Goal: Task Accomplishment & Management: Manage account settings

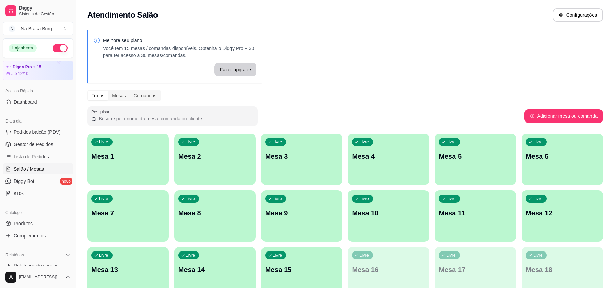
click at [132, 158] on p "Mesa 1" at bounding box center [127, 156] width 73 height 10
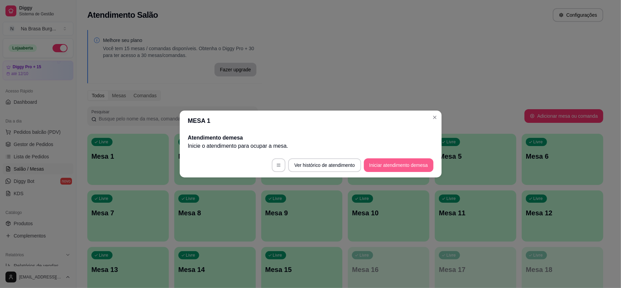
click at [399, 167] on button "Iniciar atendimento de mesa" at bounding box center [399, 165] width 70 height 14
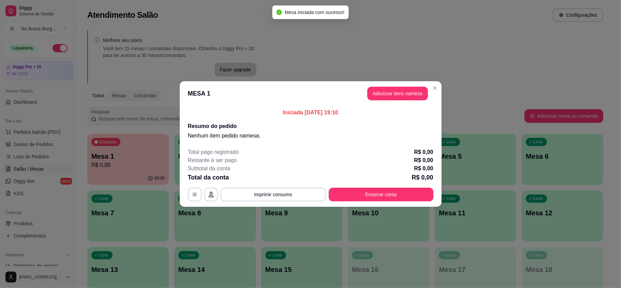
click at [397, 97] on button "Adicionar itens na mesa" at bounding box center [397, 94] width 61 height 14
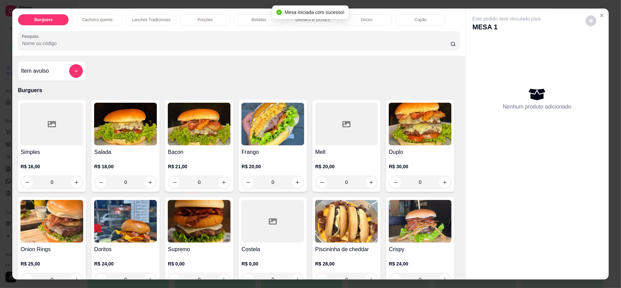
click at [125, 136] on img at bounding box center [125, 124] width 63 height 43
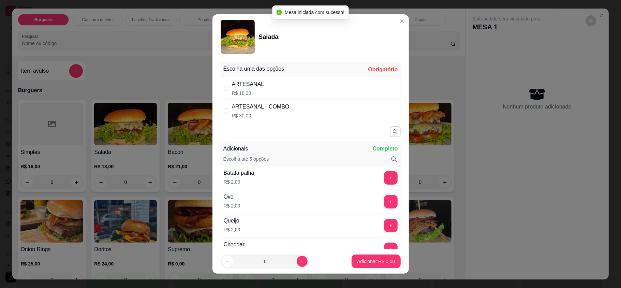
click at [269, 79] on div "ARTESANAL R$ 18,00" at bounding box center [311, 88] width 180 height 22
radio input "true"
click at [354, 258] on p "Adicionar R$ 18,00" at bounding box center [374, 261] width 41 height 7
type input "1"
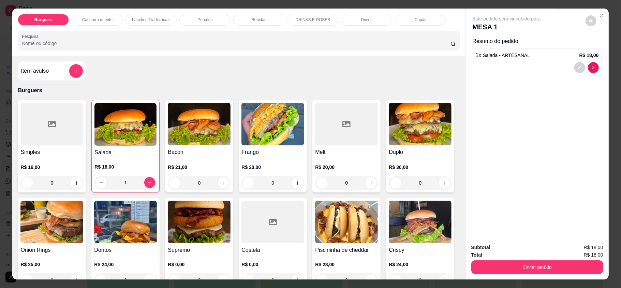
click at [280, 141] on img at bounding box center [272, 124] width 63 height 43
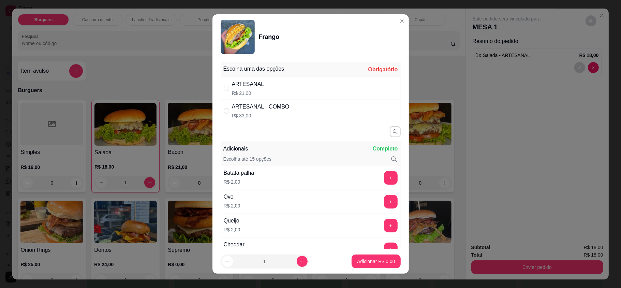
click at [307, 90] on div "ARTESANAL R$ 21,00" at bounding box center [311, 88] width 180 height 22
radio input "true"
click at [359, 260] on p "Adicionar R$ 21,00" at bounding box center [375, 261] width 40 height 6
type input "1"
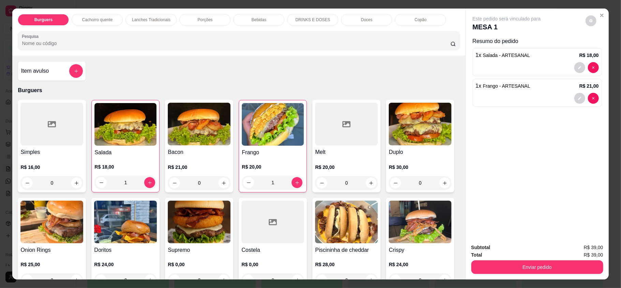
click at [136, 149] on h4 "Salada" at bounding box center [125, 152] width 62 height 8
click at [490, 67] on div at bounding box center [537, 67] width 123 height 11
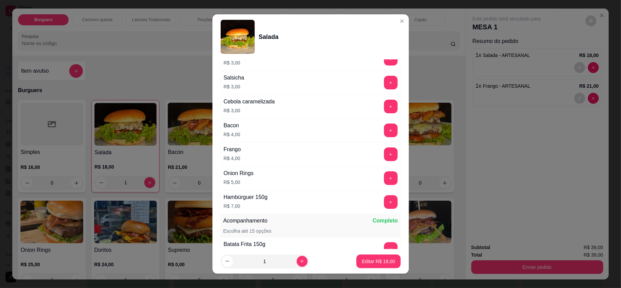
scroll to position [318, 0]
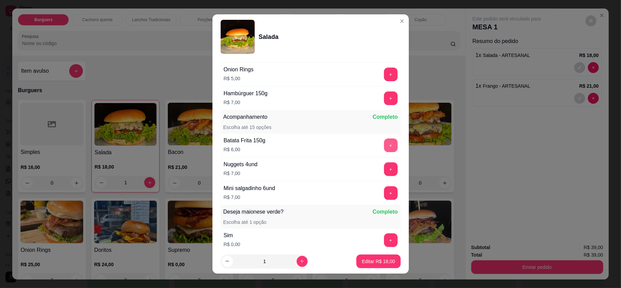
click at [384, 142] on button "+" at bounding box center [391, 145] width 14 height 14
click at [373, 258] on p "Editar R$ 24,00" at bounding box center [378, 261] width 33 height 7
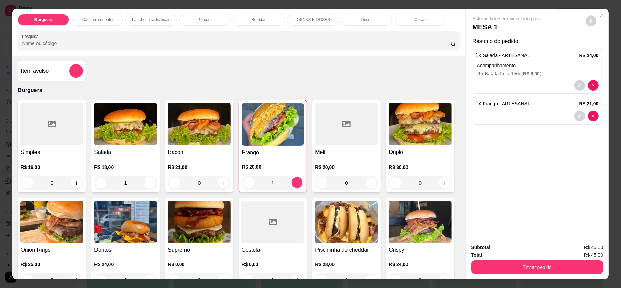
type input "0"
click at [266, 12] on div "Burguers Cachorro quente Lanches Tradicionais Porções Bebidas DRINKS E DOSES Do…" at bounding box center [238, 32] width 453 height 47
click at [266, 20] on div "Bebidas" at bounding box center [258, 20] width 51 height 12
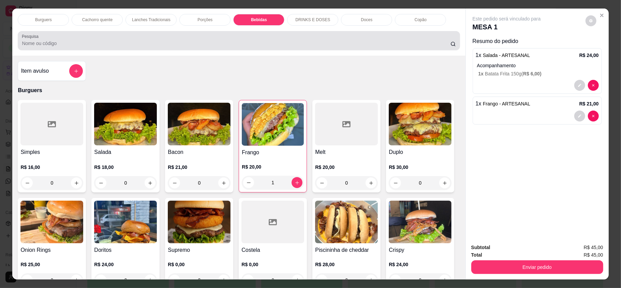
scroll to position [13, 0]
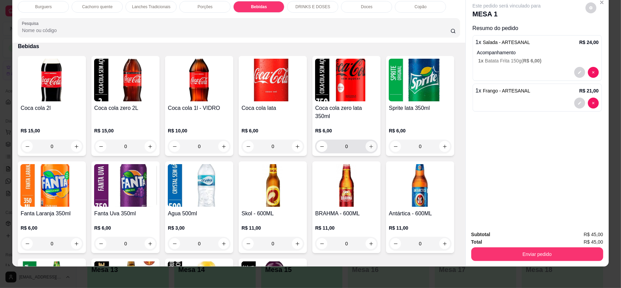
click at [369, 144] on icon "increase-product-quantity" at bounding box center [371, 146] width 5 height 5
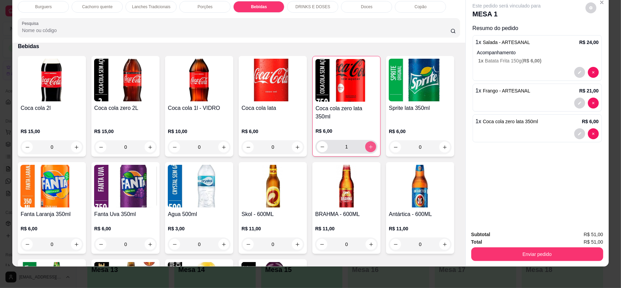
type input "1"
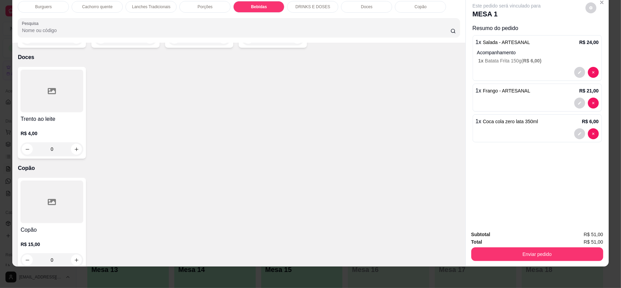
scroll to position [1204, 0]
click at [295, 41] on icon "increase-product-quantity" at bounding box center [297, 38] width 5 height 5
type input "1"
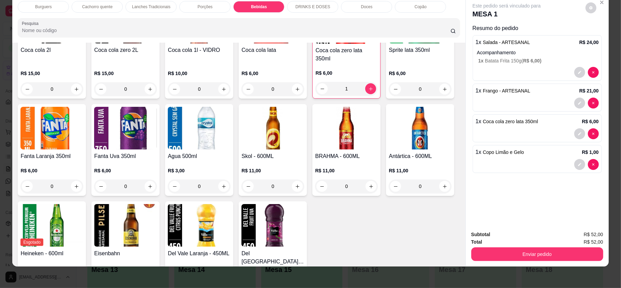
scroll to position [932, 0]
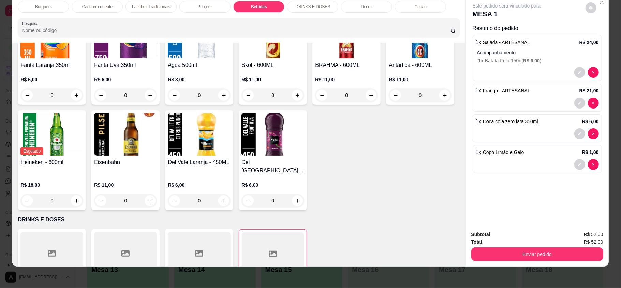
click at [300, 93] on icon "increase-product-quantity" at bounding box center [297, 95] width 5 height 5
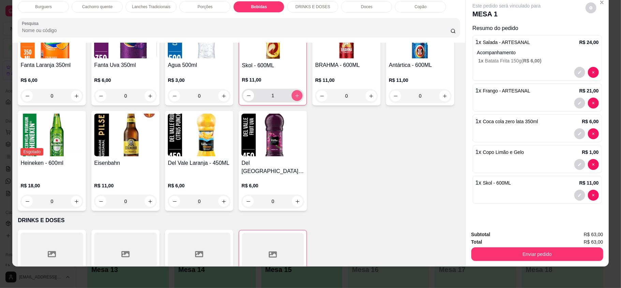
type input "1"
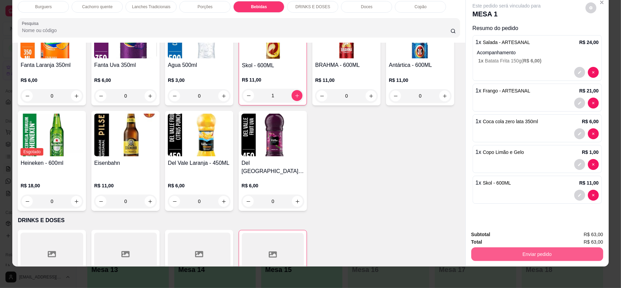
click at [521, 249] on button "Enviar pedido" at bounding box center [537, 254] width 132 height 14
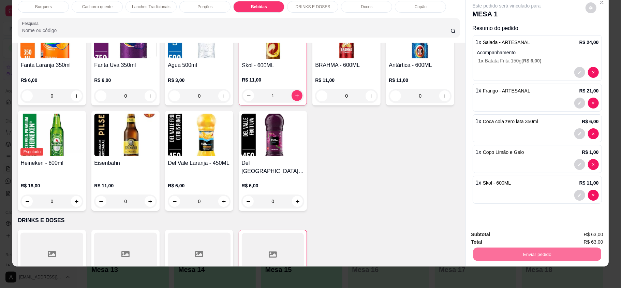
click at [580, 232] on button "Enviar pedido" at bounding box center [584, 236] width 39 height 13
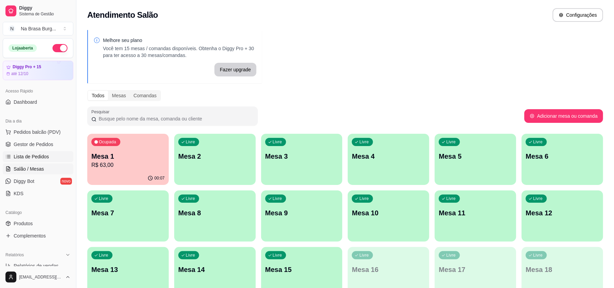
click at [27, 155] on span "Lista de Pedidos" at bounding box center [31, 156] width 35 height 7
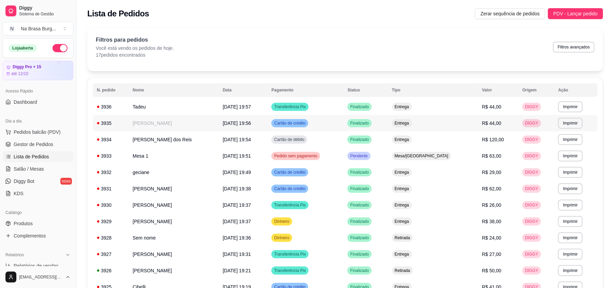
click at [226, 127] on td "[DATE] 19:56" at bounding box center [243, 123] width 49 height 16
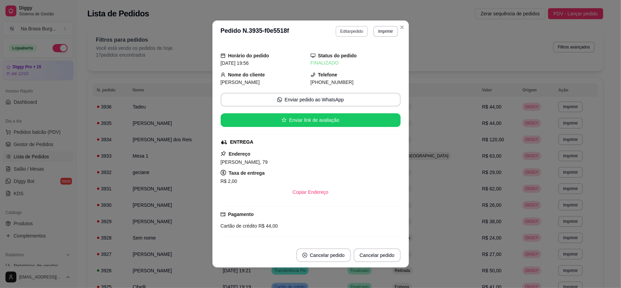
click at [358, 32] on button "Editar pedido" at bounding box center [351, 31] width 32 height 11
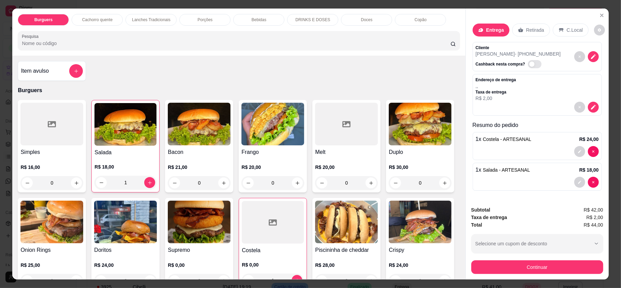
click at [266, 24] on div "Bebidas" at bounding box center [258, 20] width 51 height 12
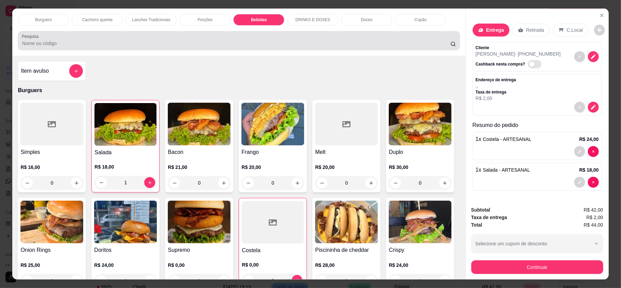
scroll to position [13, 0]
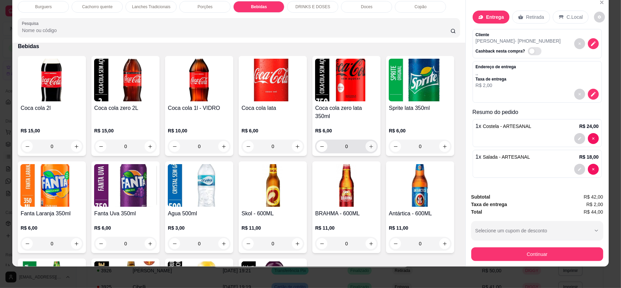
click at [370, 144] on icon "increase-product-quantity" at bounding box center [371, 146] width 5 height 5
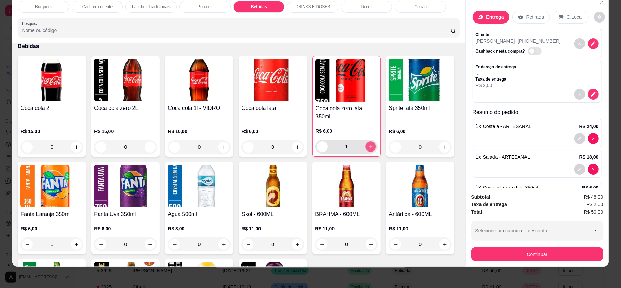
click at [369, 144] on icon "increase-product-quantity" at bounding box center [370, 146] width 5 height 5
type input "2"
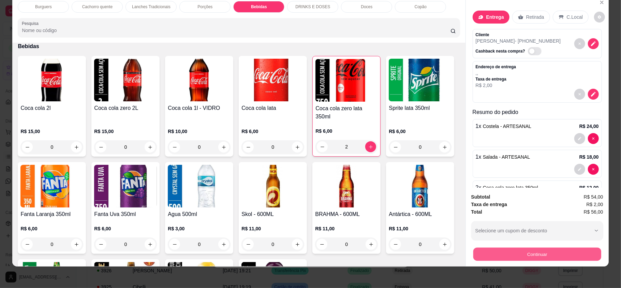
click at [493, 247] on button "Continuar" at bounding box center [537, 253] width 128 height 13
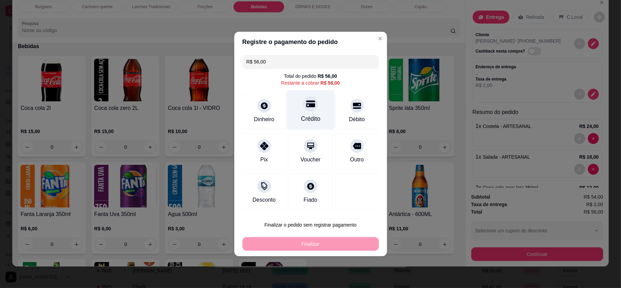
click at [302, 100] on div "Crédito" at bounding box center [310, 110] width 48 height 40
type input "R$ 0,00"
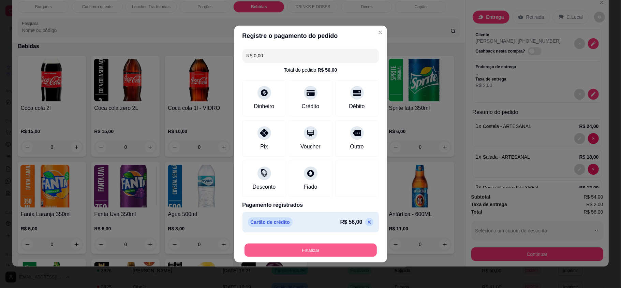
click at [345, 254] on button "Finalizar" at bounding box center [310, 249] width 132 height 13
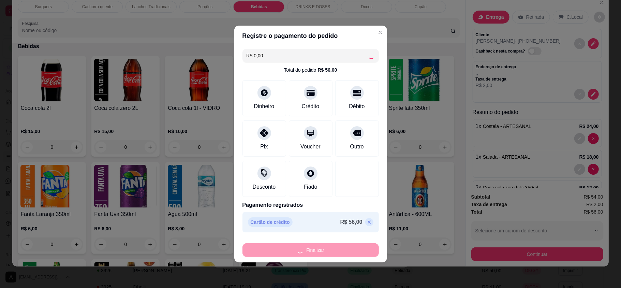
type input "0"
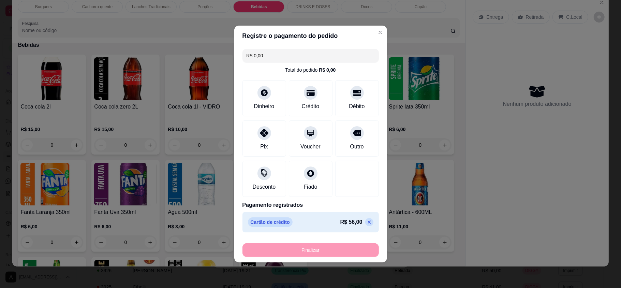
type input "-R$ 56,00"
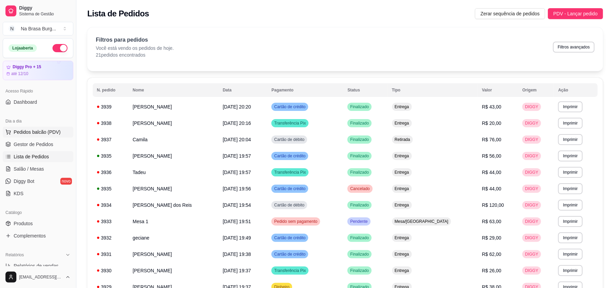
click at [26, 128] on button "Pedidos balcão (PDV)" at bounding box center [38, 131] width 71 height 11
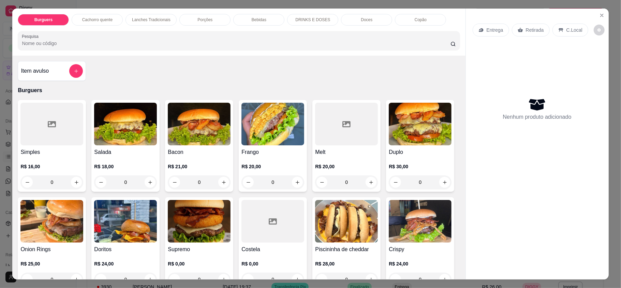
click at [189, 127] on img at bounding box center [199, 124] width 63 height 43
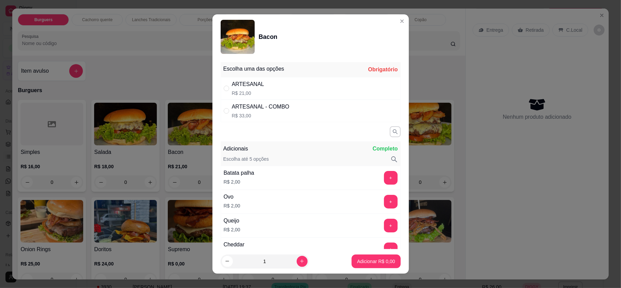
click at [273, 87] on div "ARTESANAL R$ 21,00" at bounding box center [311, 88] width 180 height 22
radio input "true"
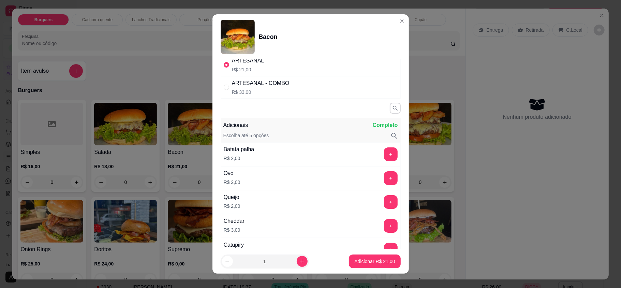
scroll to position [45, 0]
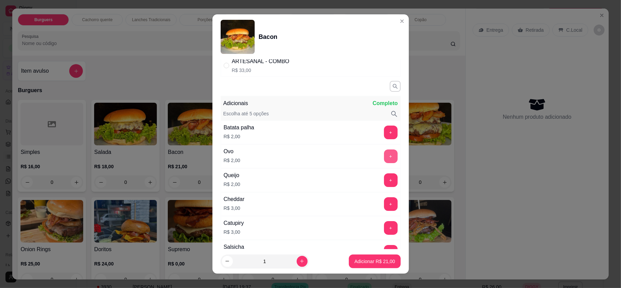
click at [384, 157] on button "+" at bounding box center [391, 156] width 14 height 14
click at [377, 257] on button "Adicionar R$ 23,00" at bounding box center [375, 260] width 50 height 13
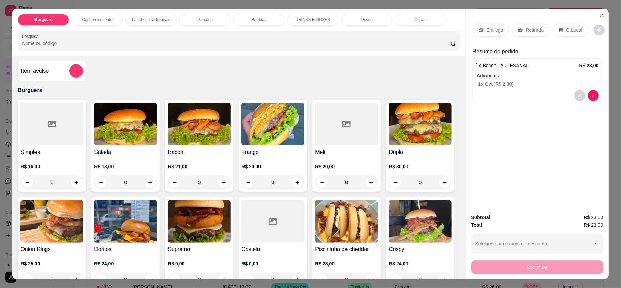
click at [267, 20] on div "Bebidas" at bounding box center [258, 20] width 51 height 12
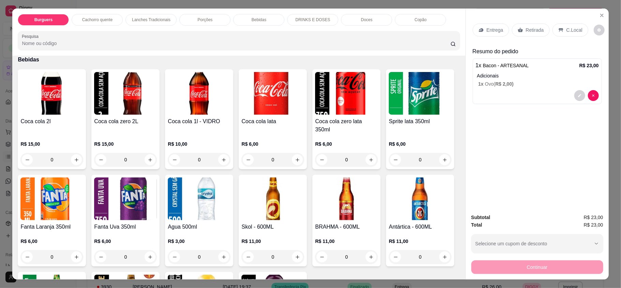
scroll to position [13, 0]
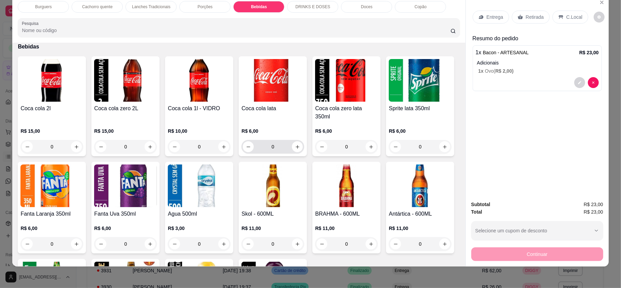
click at [299, 142] on div "0" at bounding box center [273, 147] width 60 height 14
click at [297, 141] on button "increase-product-quantity" at bounding box center [297, 146] width 11 height 11
type input "1"
click at [482, 28] on div "Entrega Retirada C.Local" at bounding box center [536, 17] width 129 height 24
click at [487, 18] on p "Entrega" at bounding box center [494, 17] width 17 height 7
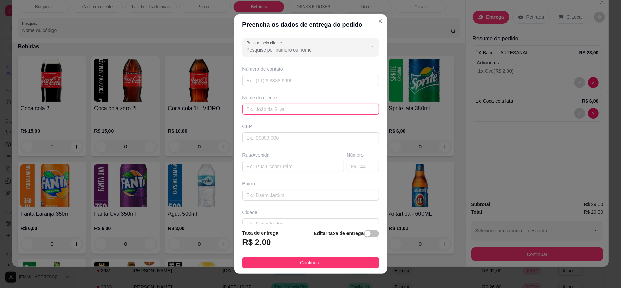
click at [319, 106] on input "text" at bounding box center [310, 109] width 136 height 11
type input "tibe"
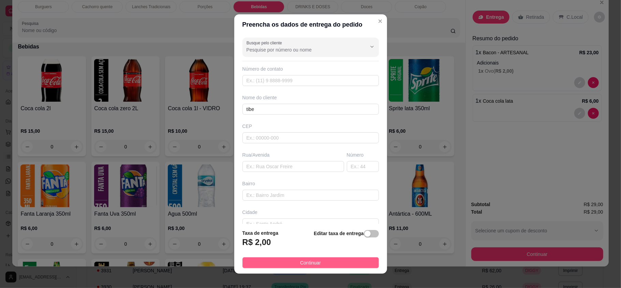
click at [334, 258] on button "Continuar" at bounding box center [310, 262] width 136 height 11
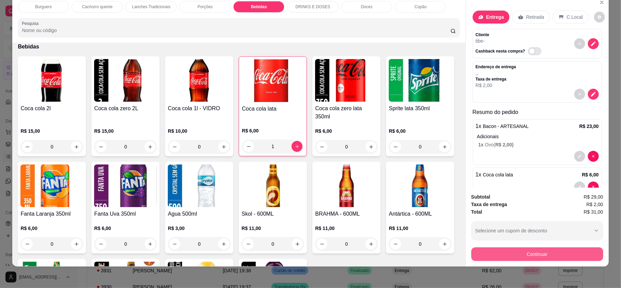
click at [582, 259] on button "Continuar" at bounding box center [537, 254] width 132 height 14
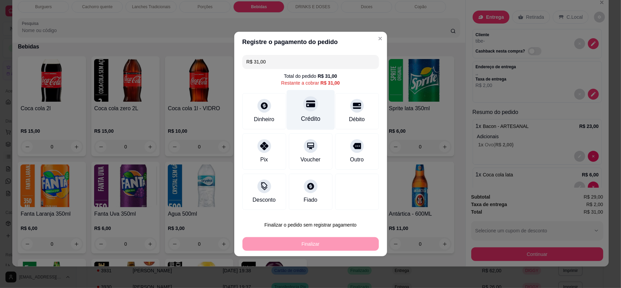
click at [309, 114] on div "Crédito" at bounding box center [310, 110] width 48 height 40
type input "R$ 0,00"
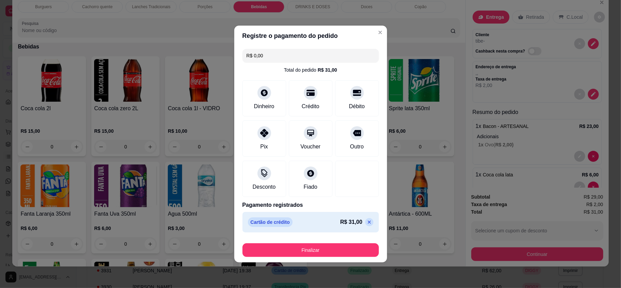
click at [340, 242] on div "Finalizar" at bounding box center [310, 248] width 136 height 16
click at [340, 254] on button "Finalizar" at bounding box center [310, 250] width 136 height 14
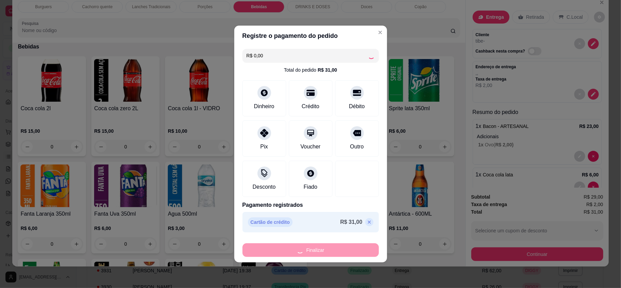
type input "0"
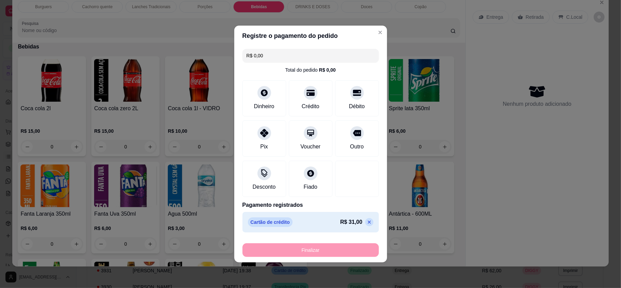
type input "-R$ 31,00"
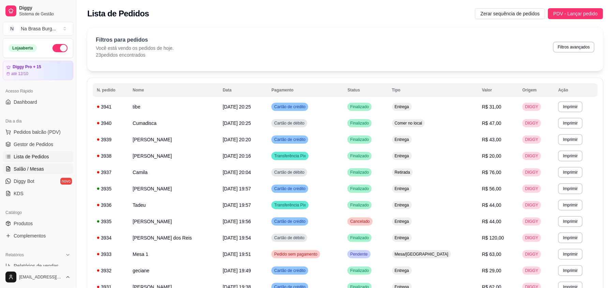
click at [46, 165] on link "Salão / Mesas" at bounding box center [38, 168] width 71 height 11
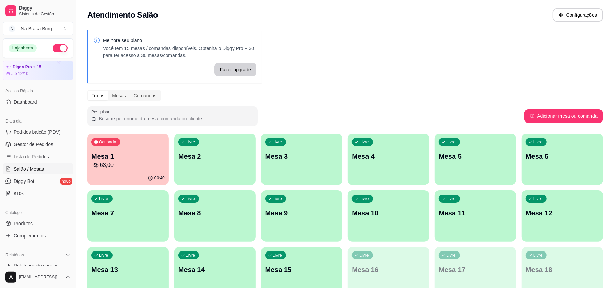
click at [139, 159] on p "Mesa 1" at bounding box center [127, 156] width 73 height 10
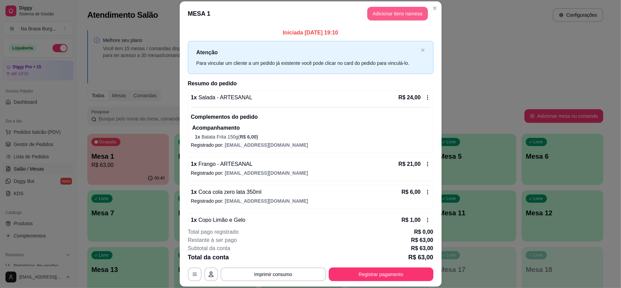
click at [380, 15] on button "Adicionar itens na mesa" at bounding box center [397, 14] width 61 height 14
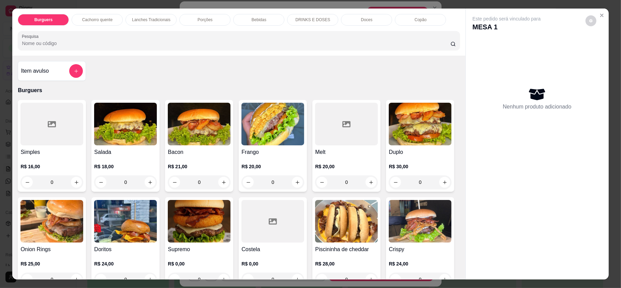
click at [275, 19] on div "Bebidas" at bounding box center [258, 20] width 51 height 12
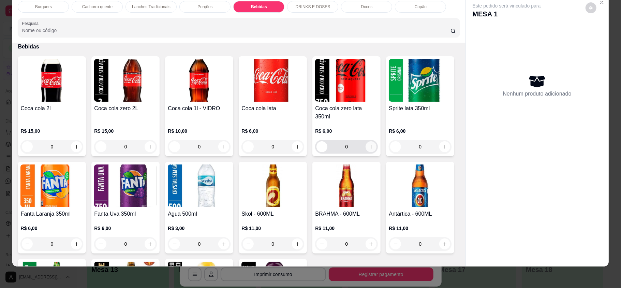
click at [371, 141] on button "increase-product-quantity" at bounding box center [370, 146] width 11 height 11
type input "1"
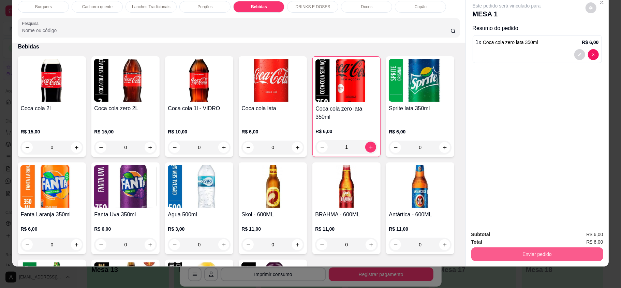
click at [541, 252] on button "Enviar pedido" at bounding box center [537, 254] width 132 height 14
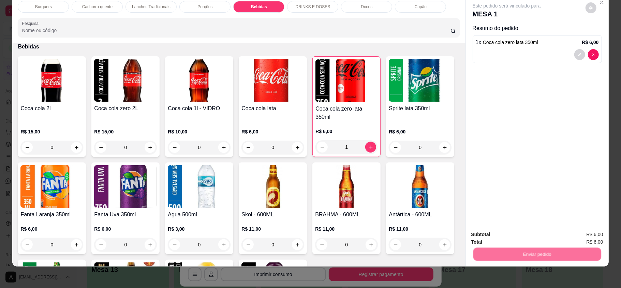
click at [573, 232] on button "Enviar pedido" at bounding box center [584, 236] width 39 height 13
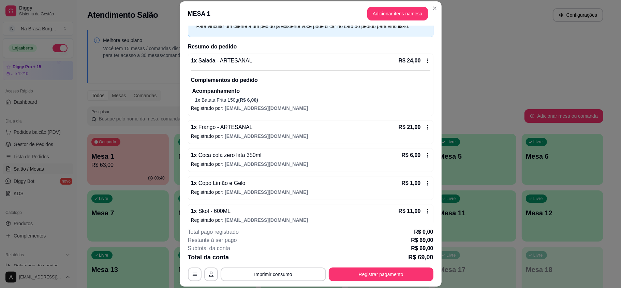
scroll to position [74, 0]
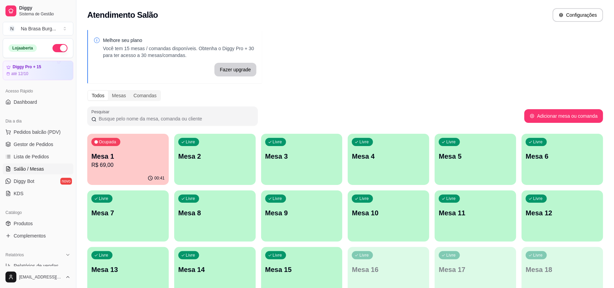
click at [145, 165] on p "R$ 69,00" at bounding box center [127, 165] width 73 height 8
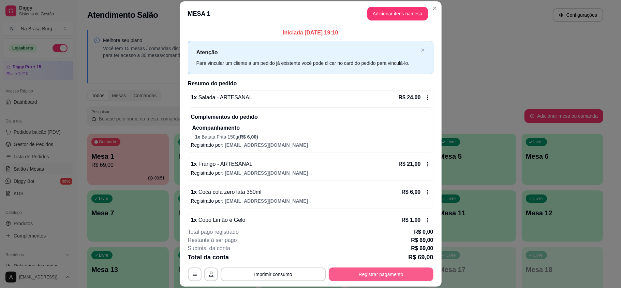
click at [387, 278] on button "Registrar pagamento" at bounding box center [381, 274] width 105 height 14
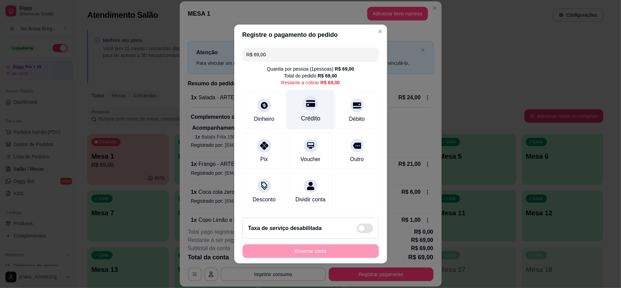
click at [314, 111] on div "Crédito" at bounding box center [310, 110] width 48 height 40
click at [299, 119] on div "Crédito" at bounding box center [310, 110] width 48 height 40
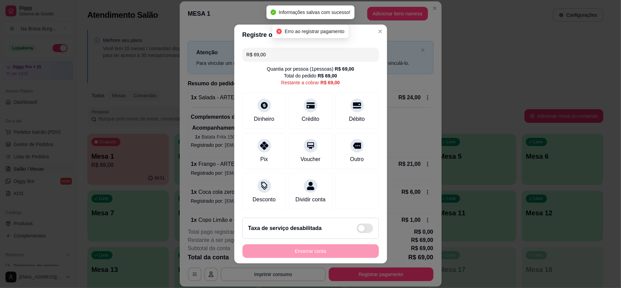
type input "R$ 0,00"
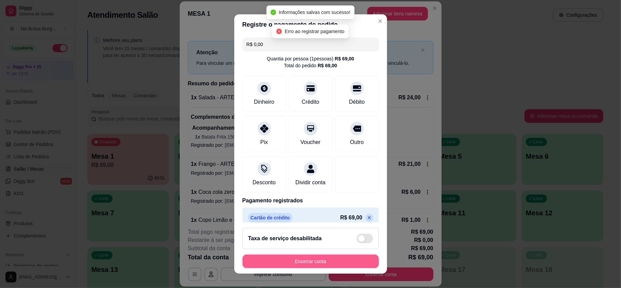
click at [301, 257] on button "Encerrar conta" at bounding box center [310, 261] width 136 height 14
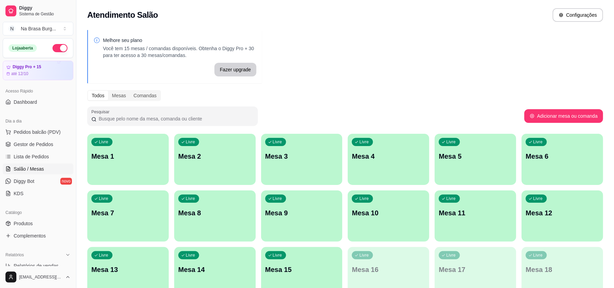
click at [148, 162] on div "Livre Mesa 1" at bounding box center [127, 155] width 81 height 43
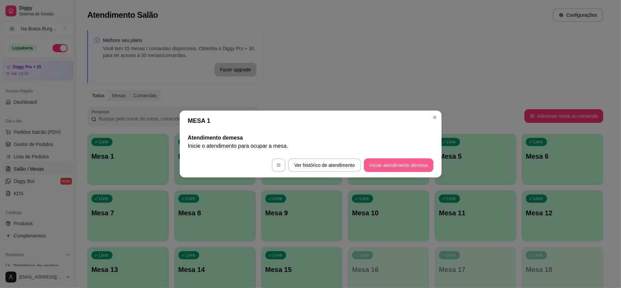
click at [384, 165] on button "Iniciar atendimento de mesa" at bounding box center [399, 165] width 70 height 14
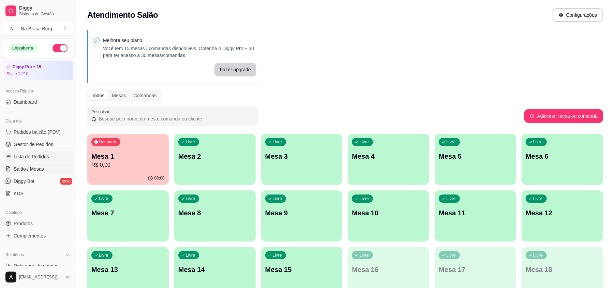
click at [28, 154] on span "Lista de Pedidos" at bounding box center [31, 156] width 35 height 7
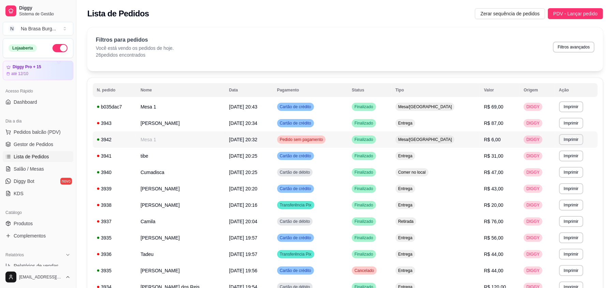
click at [257, 141] on span "[DATE] 20:32" at bounding box center [243, 139] width 28 height 5
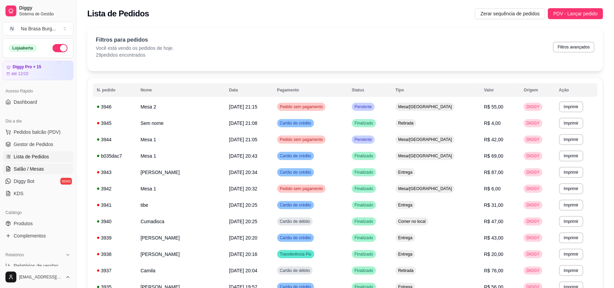
click at [28, 167] on span "Salão / Mesas" at bounding box center [29, 168] width 30 height 7
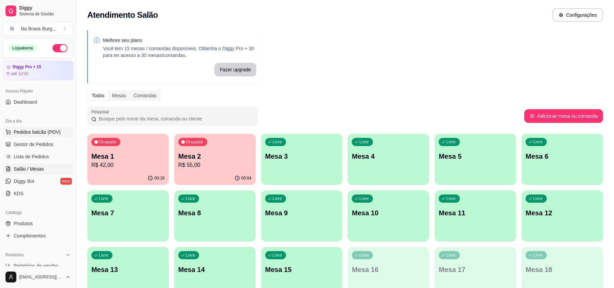
click at [35, 136] on button "Pedidos balcão (PDV)" at bounding box center [38, 131] width 71 height 11
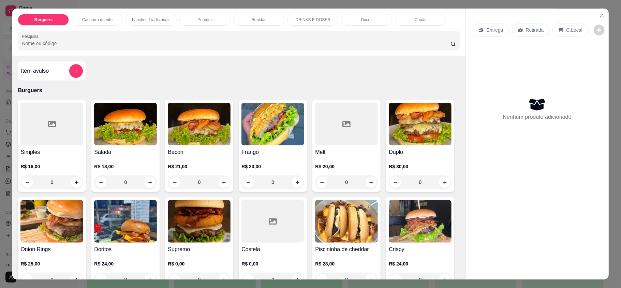
click at [129, 130] on img at bounding box center [125, 124] width 63 height 43
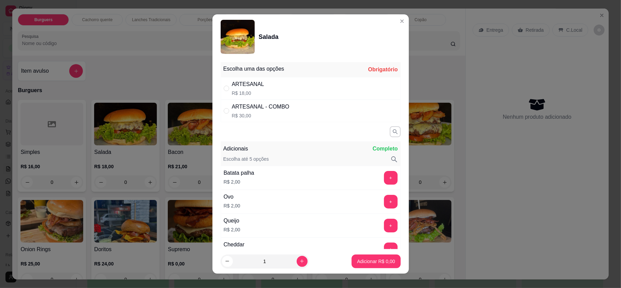
click at [256, 79] on div "ARTESANAL R$ 18,00" at bounding box center [311, 88] width 180 height 22
radio input "true"
click at [372, 258] on p "Adicionar R$ 18,00" at bounding box center [374, 261] width 41 height 7
type input "1"
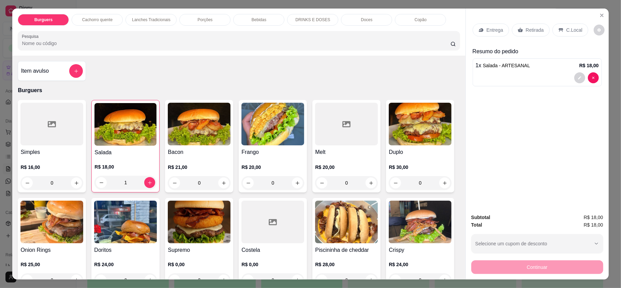
click at [524, 33] on div "Retirada" at bounding box center [531, 30] width 38 height 13
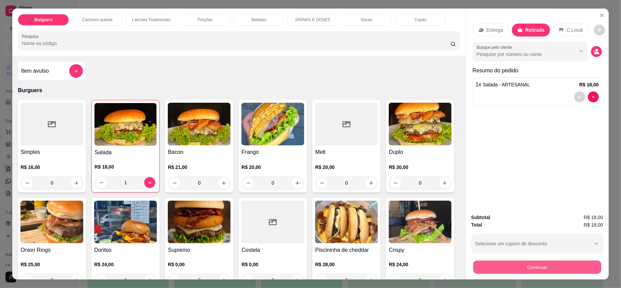
click at [534, 265] on button "Continuar" at bounding box center [537, 266] width 128 height 13
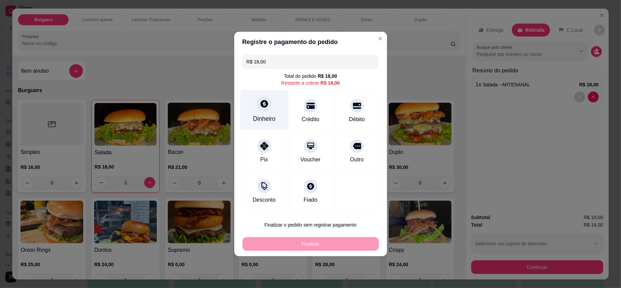
click at [272, 99] on div "Dinheiro" at bounding box center [264, 110] width 48 height 40
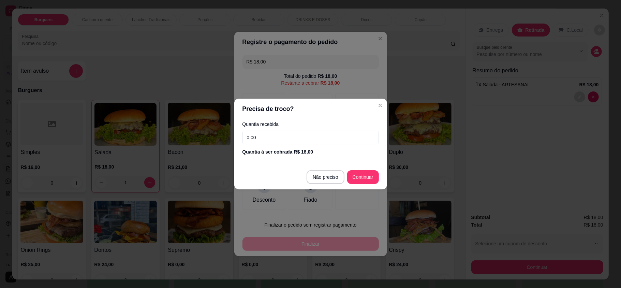
click at [365, 169] on footer "Não preciso Continuar" at bounding box center [310, 177] width 153 height 25
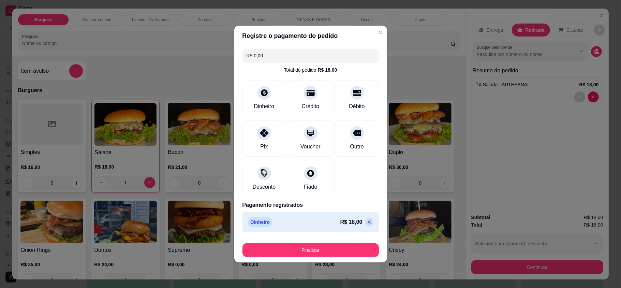
click at [366, 224] on icon at bounding box center [368, 221] width 5 height 5
type input "R$ 18,00"
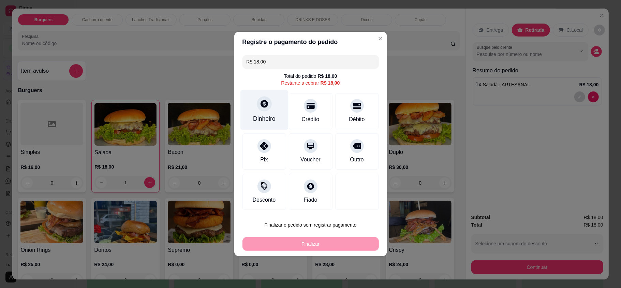
click at [272, 121] on div "Dinheiro" at bounding box center [264, 118] width 22 height 9
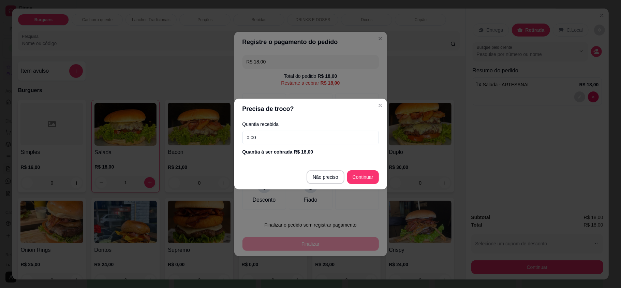
click at [326, 142] on input "0,00" at bounding box center [310, 138] width 136 height 14
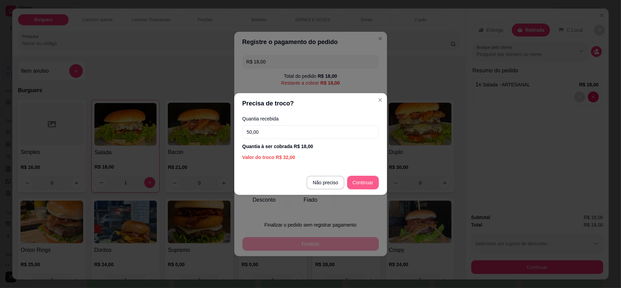
type input "50,00"
type input "R$ 0,00"
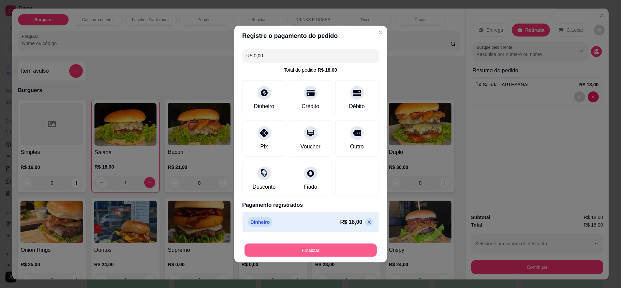
click at [348, 249] on button "Finalizar" at bounding box center [310, 249] width 132 height 13
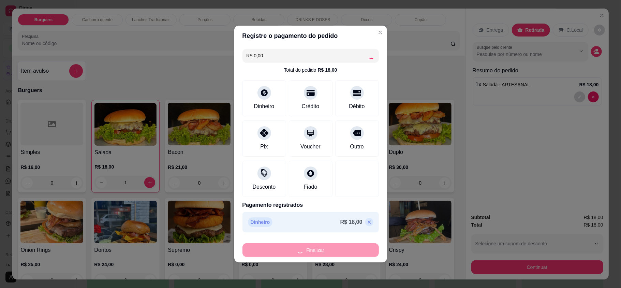
type input "0"
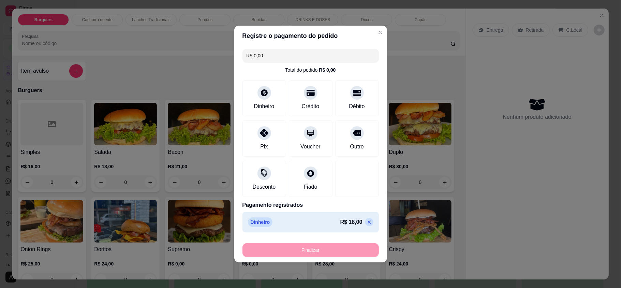
type input "-R$ 18,00"
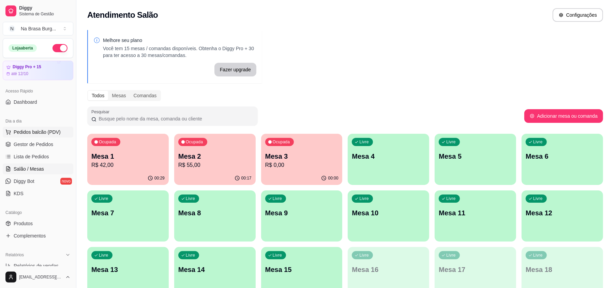
click at [41, 132] on span "Pedidos balcão (PDV)" at bounding box center [37, 132] width 47 height 7
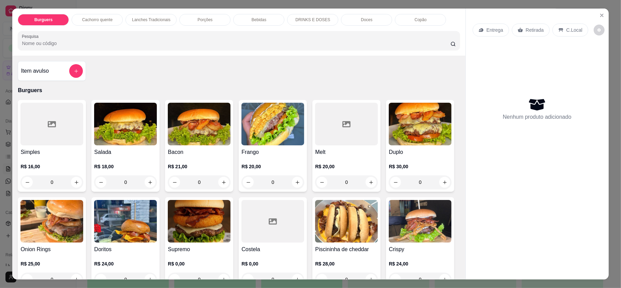
click at [122, 16] on div "Burguers Cachorro quente Lanches Tradicionais Porções Bebidas DRINKS E DOSES Do…" at bounding box center [239, 20] width 442 height 12
click at [141, 16] on div "Lanches Tradicionais" at bounding box center [150, 20] width 51 height 12
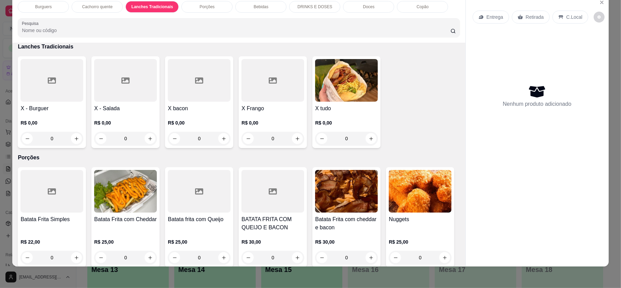
click at [209, 101] on div at bounding box center [199, 80] width 63 height 43
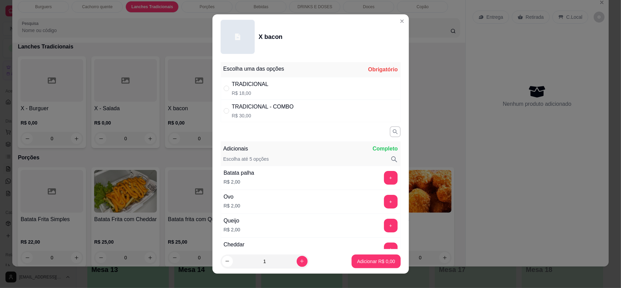
click at [267, 85] on div "TRADICIONAL R$ 18,00" at bounding box center [311, 88] width 180 height 22
radio input "true"
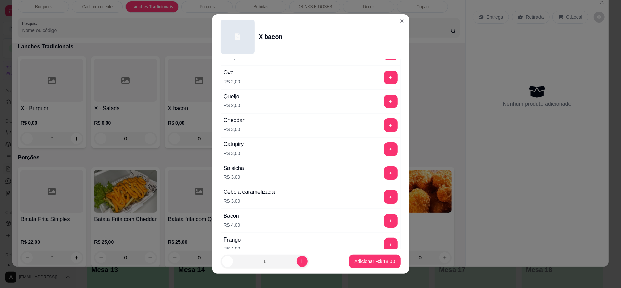
scroll to position [182, 0]
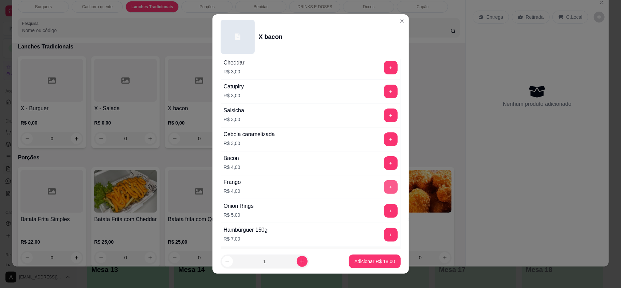
click at [384, 188] on button "+" at bounding box center [391, 187] width 14 height 14
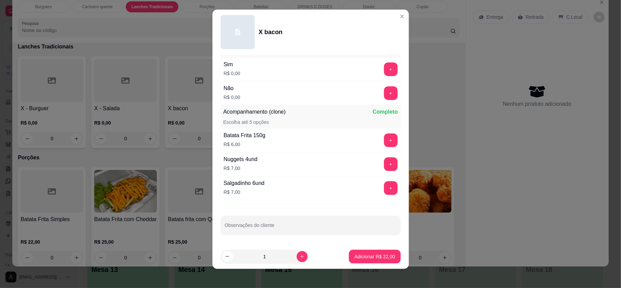
scroll to position [7, 0]
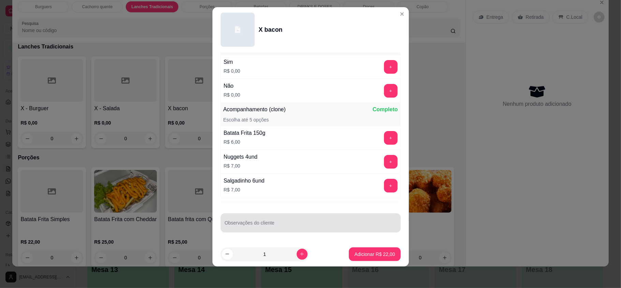
click at [280, 214] on div "Observações do cliente" at bounding box center [311, 222] width 180 height 19
type input "sem salada"
click at [363, 256] on p "Adicionar R$ 22,00" at bounding box center [374, 254] width 41 height 7
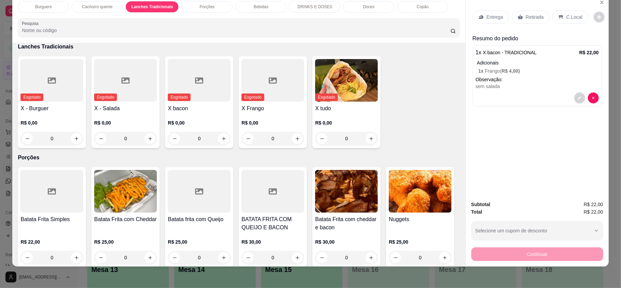
click at [514, 77] on p "Observação:" at bounding box center [537, 79] width 123 height 7
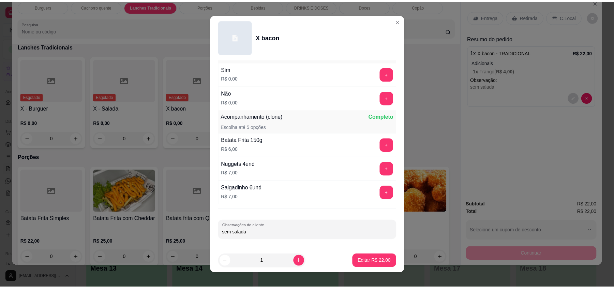
scroll to position [411, 0]
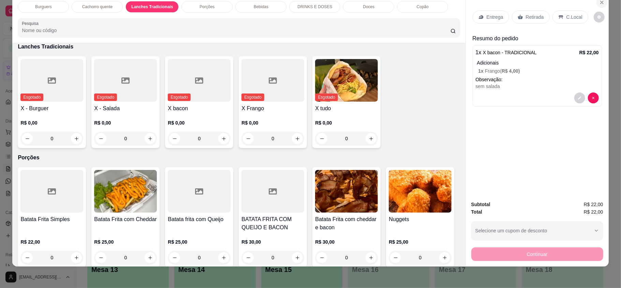
click at [599, 4] on icon "Close" at bounding box center [601, 2] width 5 height 5
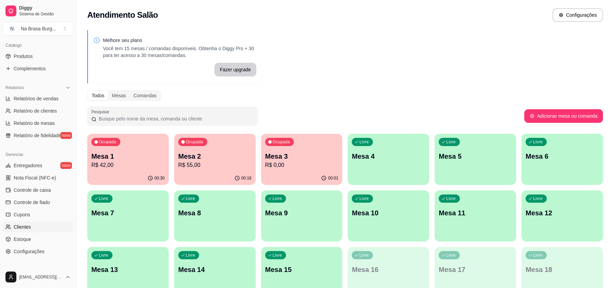
scroll to position [203, 0]
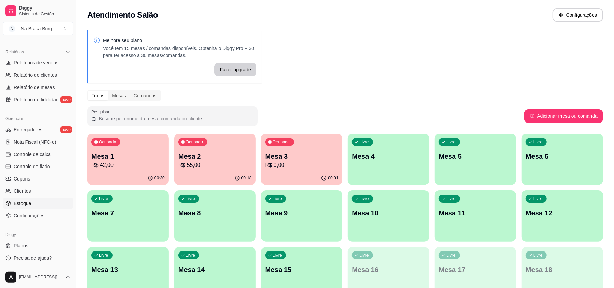
click at [48, 201] on link "Estoque" at bounding box center [38, 203] width 71 height 11
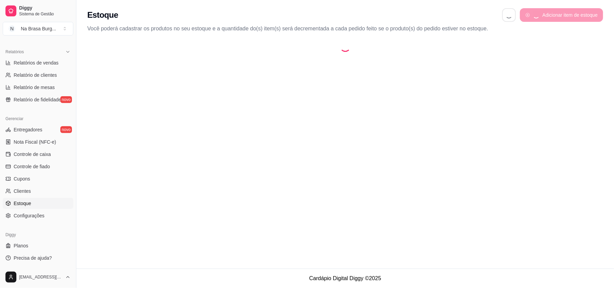
select select "QUANTITY_ORDER"
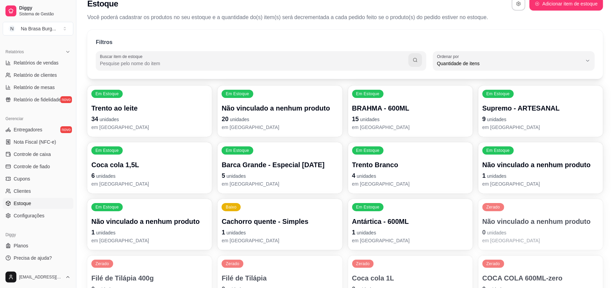
scroll to position [45, 0]
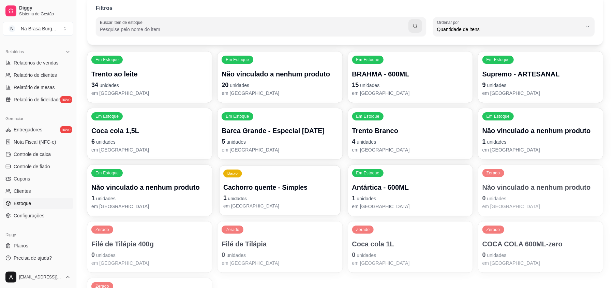
click at [286, 187] on p "Cachorro quente - Simples" at bounding box center [279, 187] width 113 height 9
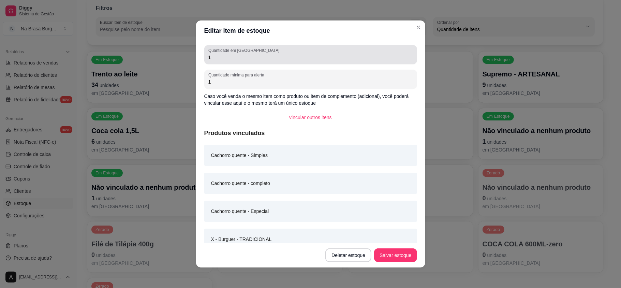
click at [244, 57] on input "1" at bounding box center [310, 57] width 205 height 7
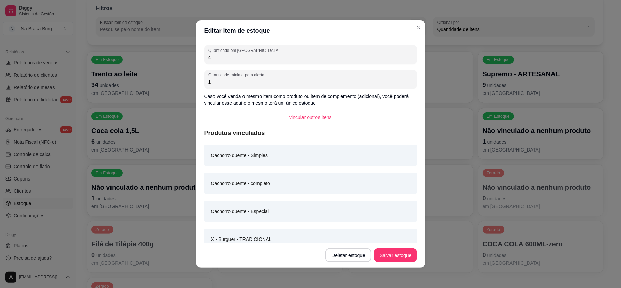
type input "4"
click at [401, 251] on button "Salvar estoque" at bounding box center [395, 255] width 43 height 14
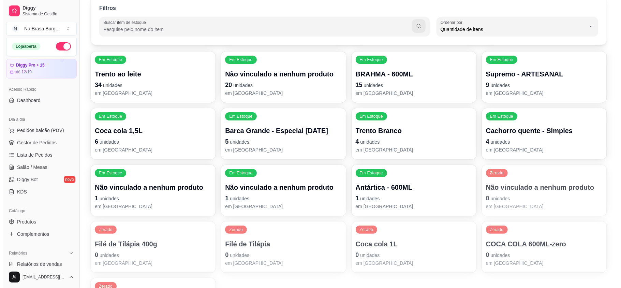
scroll to position [0, 0]
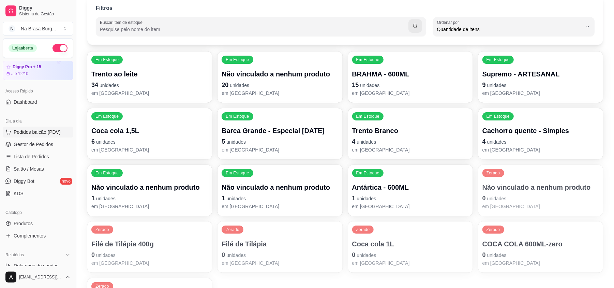
click at [44, 129] on span "Pedidos balcão (PDV)" at bounding box center [37, 132] width 47 height 7
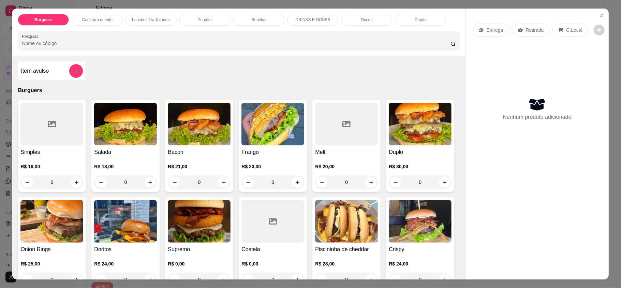
click at [142, 22] on p "Lanches Tradicionais" at bounding box center [151, 19] width 39 height 5
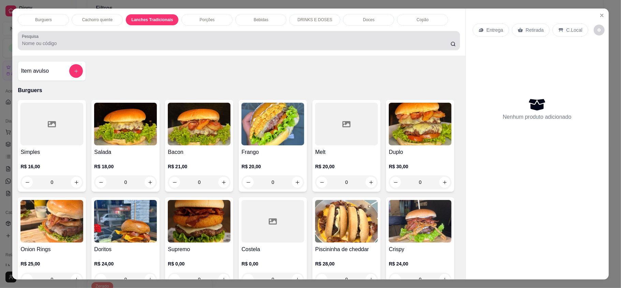
scroll to position [13, 0]
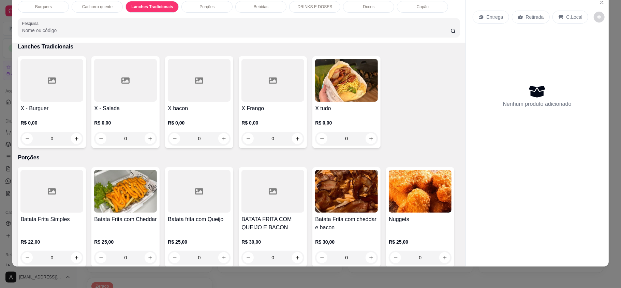
click at [211, 121] on p "R$ 0,00" at bounding box center [199, 122] width 63 height 7
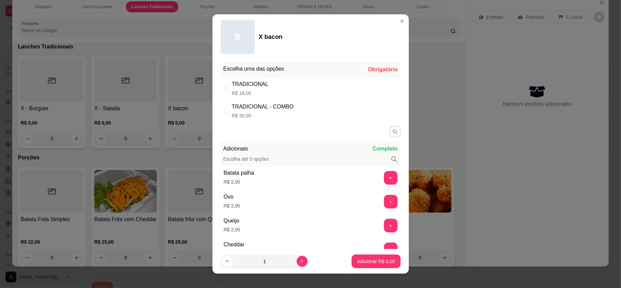
click at [279, 80] on div "TRADICIONAL R$ 18,00" at bounding box center [311, 88] width 180 height 22
radio input "true"
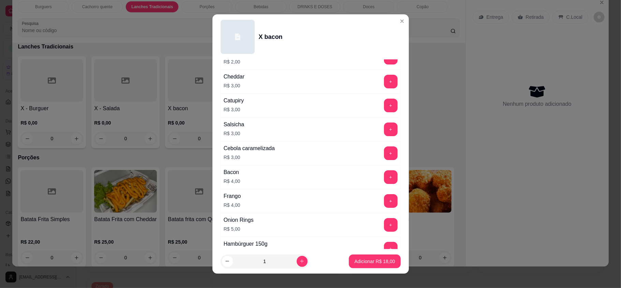
scroll to position [182, 0]
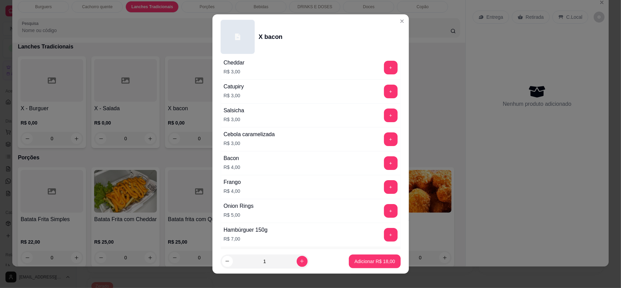
click at [384, 189] on button "+" at bounding box center [391, 187] width 14 height 14
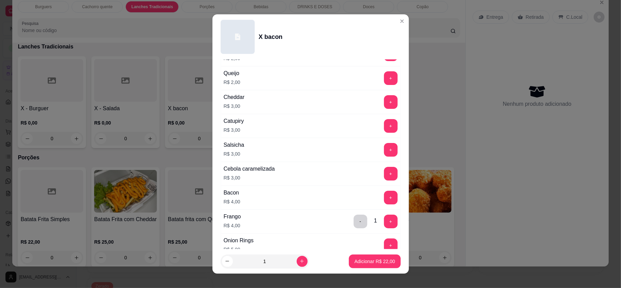
scroll to position [136, 0]
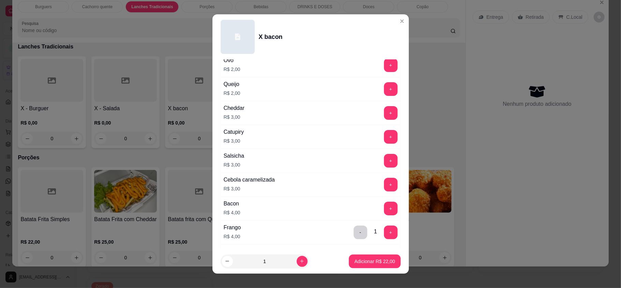
click at [383, 109] on div "Cheddar R$ 3,00 +" at bounding box center [311, 113] width 180 height 24
click at [384, 116] on button "+" at bounding box center [390, 112] width 13 height 13
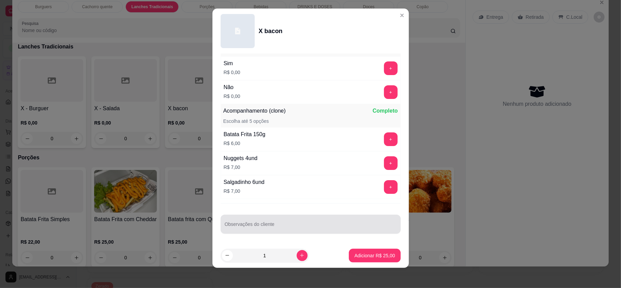
scroll to position [7, 0]
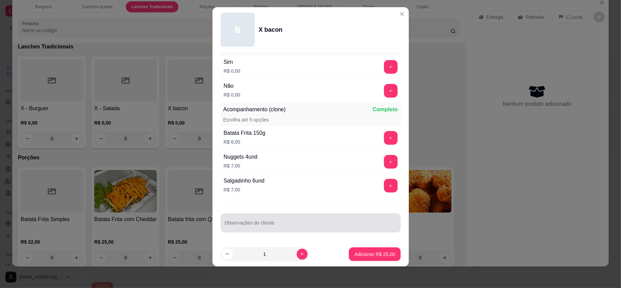
click at [304, 217] on div at bounding box center [311, 223] width 172 height 14
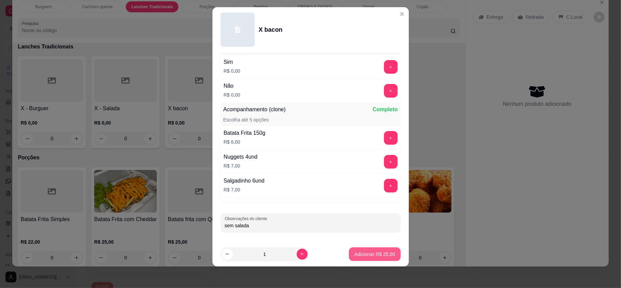
type input "sem salada"
click at [357, 250] on button "Adicionar R$ 25,00" at bounding box center [374, 254] width 51 height 14
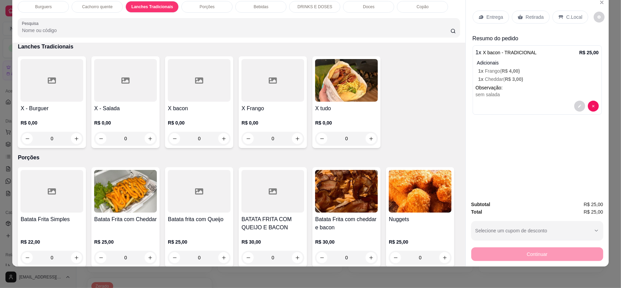
click at [50, 86] on div at bounding box center [51, 80] width 63 height 43
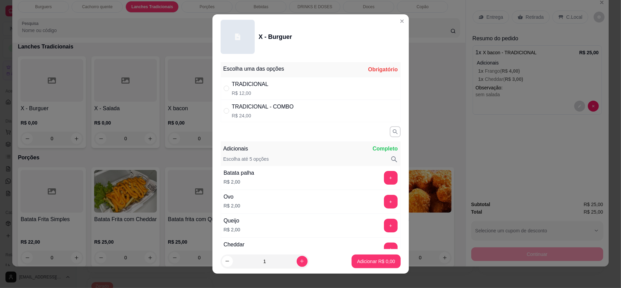
click at [334, 87] on div "TRADICIONAL R$ 12,00" at bounding box center [311, 88] width 180 height 22
radio input "true"
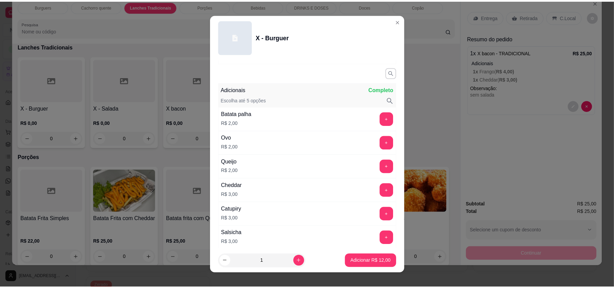
scroll to position [136, 0]
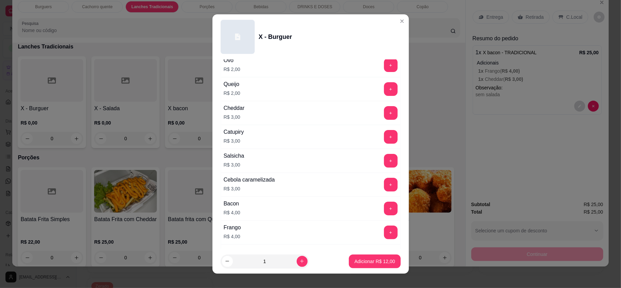
click at [384, 109] on button "+" at bounding box center [391, 113] width 14 height 14
click at [370, 260] on p "Adicionar R$ 15,00" at bounding box center [374, 261] width 41 height 7
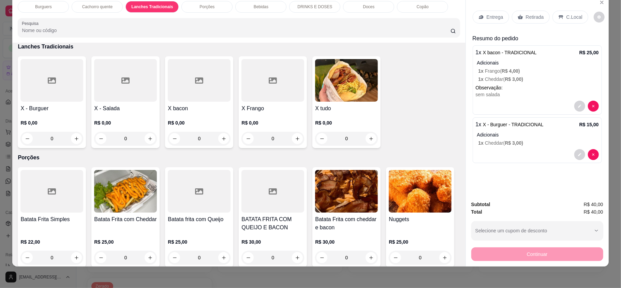
click at [472, 14] on div "Entrega" at bounding box center [490, 17] width 36 height 13
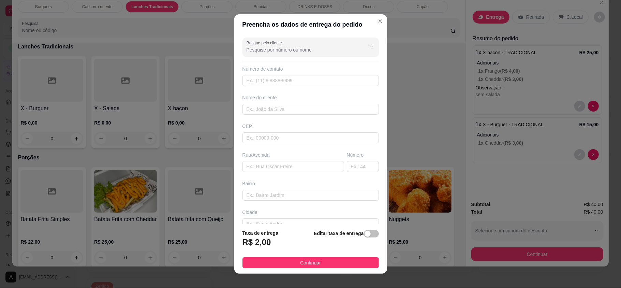
click at [322, 100] on div "Nome do cliente" at bounding box center [310, 97] width 136 height 7
click at [324, 105] on input "text" at bounding box center [310, 109] width 136 height 11
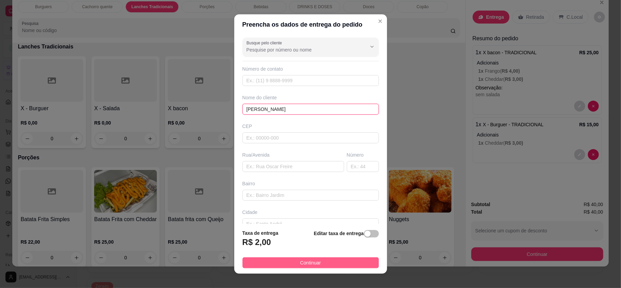
type input "[PERSON_NAME]"
click at [300, 264] on span "Continuar" at bounding box center [310, 262] width 21 height 7
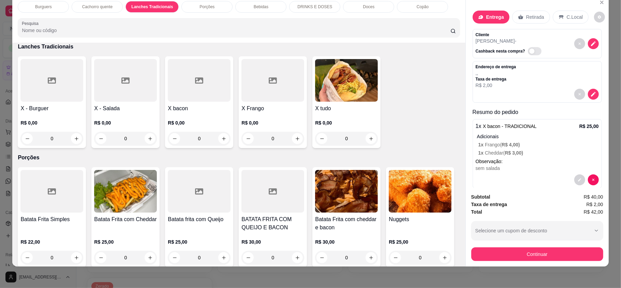
click at [517, 264] on div "Subtotal R$ 40,00 Taxa de entrega R$ 2,00 Total R$ 42,00 Selecione um cupom de …" at bounding box center [537, 226] width 143 height 79
click at [520, 258] on button "Continuar" at bounding box center [537, 254] width 132 height 14
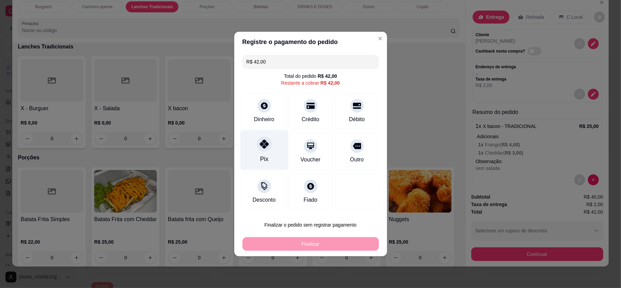
click at [265, 146] on icon at bounding box center [263, 143] width 9 height 9
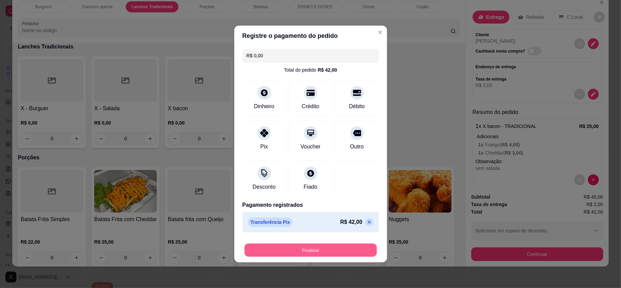
click at [312, 254] on button "Finalizar" at bounding box center [310, 249] width 132 height 13
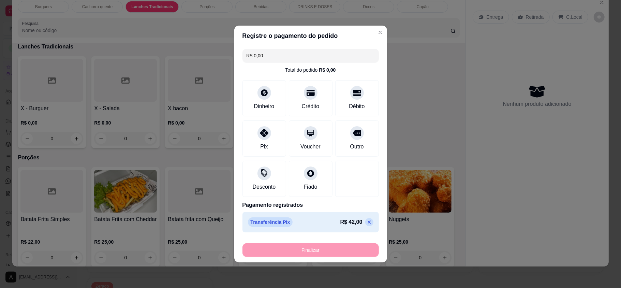
type input "-R$ 42,00"
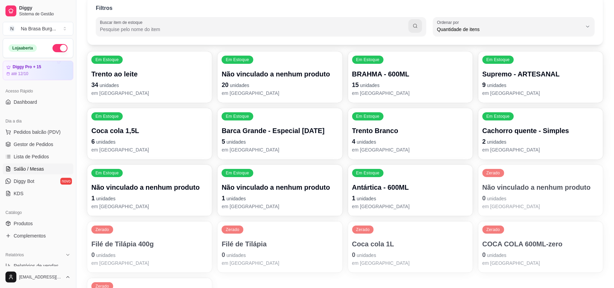
click at [48, 166] on link "Salão / Mesas" at bounding box center [38, 168] width 71 height 11
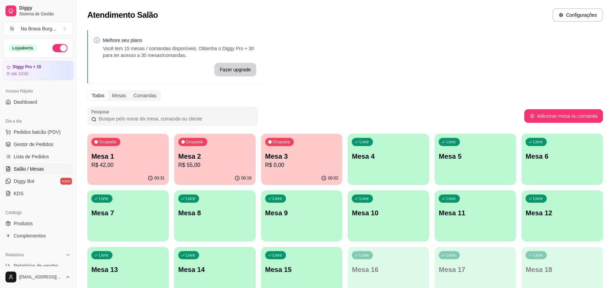
click at [322, 172] on div "00:02" at bounding box center [301, 177] width 81 height 13
click at [155, 152] on p "Mesa 1" at bounding box center [127, 156] width 71 height 9
click at [199, 162] on p "R$ 55,00" at bounding box center [214, 165] width 73 height 8
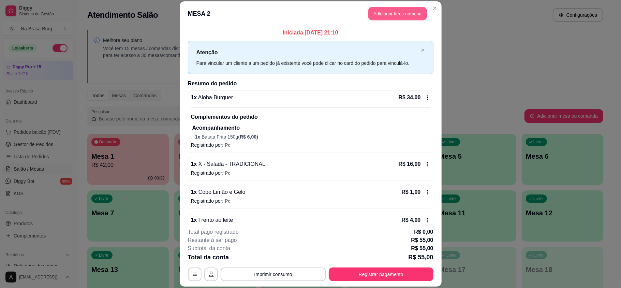
click at [400, 16] on button "Adicionar itens na mesa" at bounding box center [397, 13] width 59 height 13
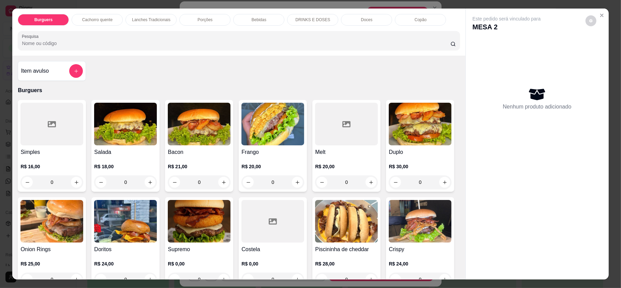
click at [269, 26] on div "Burguers Cachorro quente Lanches Tradicionais Porções Bebidas DRINKS E DOSES Do…" at bounding box center [238, 32] width 453 height 47
click at [267, 17] on div "Bebidas" at bounding box center [258, 20] width 51 height 12
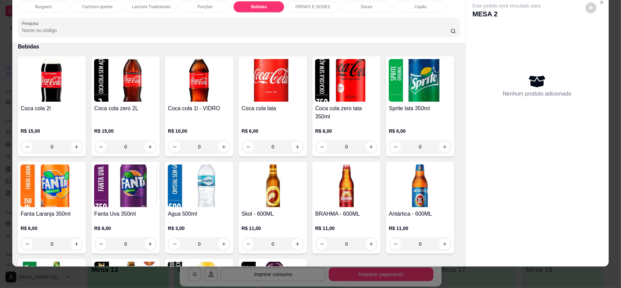
click at [230, 198] on img at bounding box center [199, 185] width 63 height 43
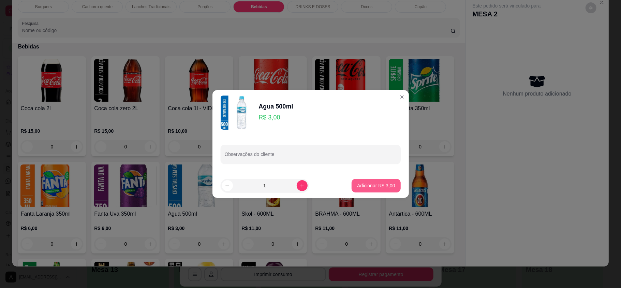
click at [364, 191] on button "Adicionar R$ 3,00" at bounding box center [375, 186] width 49 height 14
type input "1"
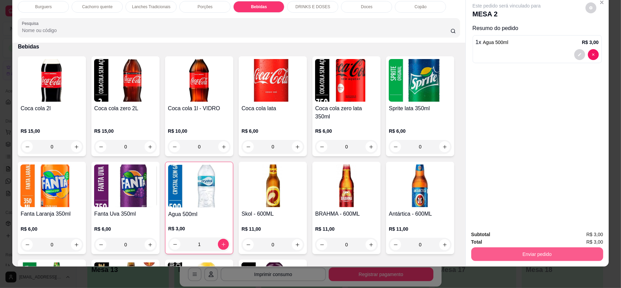
click at [519, 254] on button "Enviar pedido" at bounding box center [537, 254] width 132 height 14
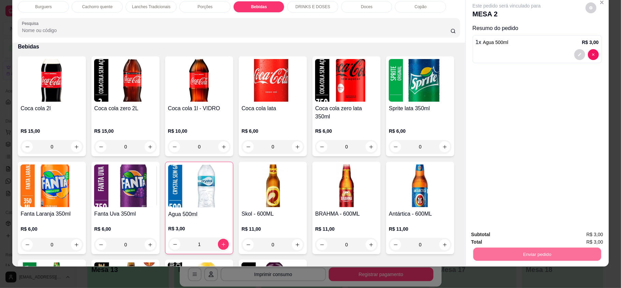
click at [577, 235] on button "Enviar pedido" at bounding box center [584, 236] width 39 height 13
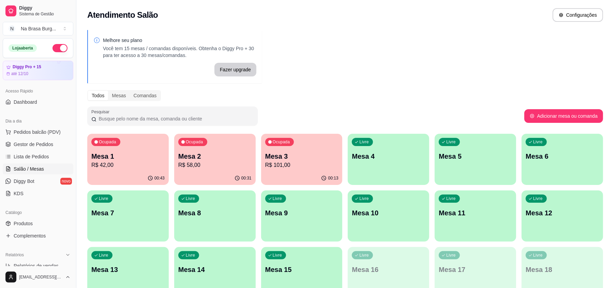
click at [119, 156] on p "Mesa 1" at bounding box center [127, 156] width 73 height 10
click at [196, 134] on div "Ocupada Mesa 2 R$ 58,00" at bounding box center [214, 152] width 79 height 37
click at [194, 140] on p "Ocupada" at bounding box center [194, 141] width 17 height 5
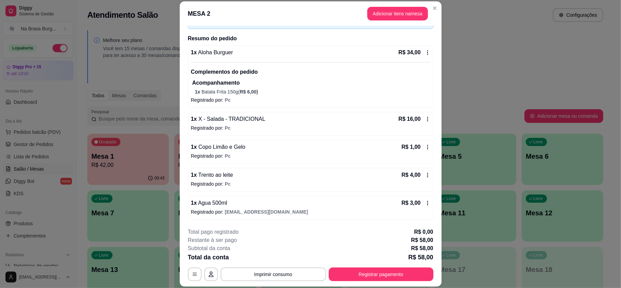
scroll to position [20, 0]
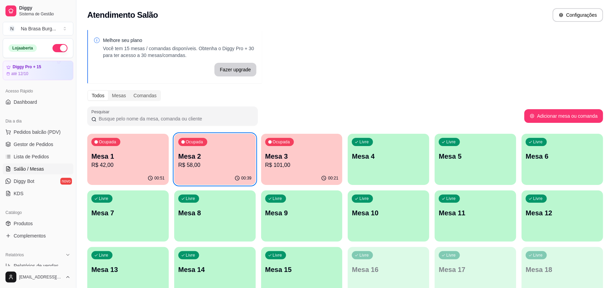
click at [138, 153] on p "Mesa 1" at bounding box center [127, 156] width 73 height 10
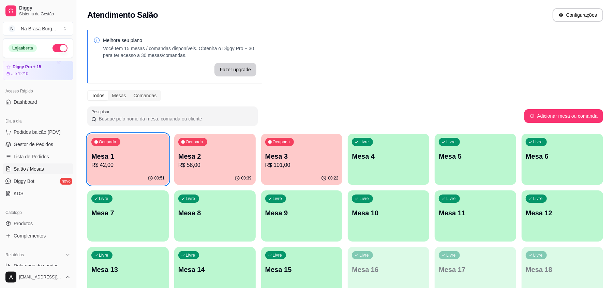
click at [215, 155] on p "Mesa 2" at bounding box center [214, 156] width 73 height 10
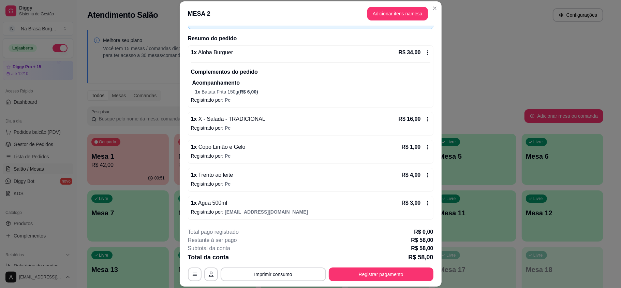
scroll to position [46, 0]
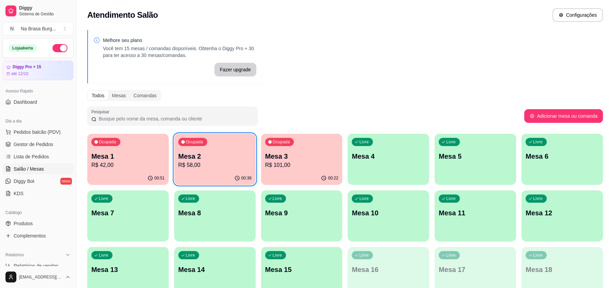
click at [297, 172] on div "00:22" at bounding box center [301, 177] width 81 height 13
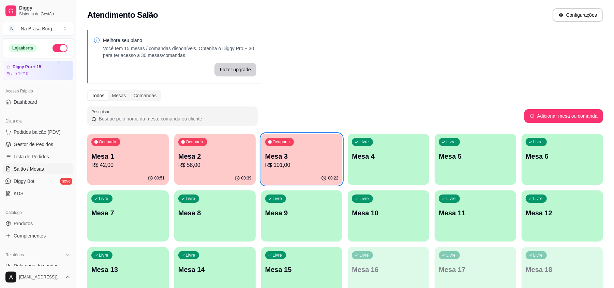
click at [229, 164] on p "R$ 58,00" at bounding box center [214, 165] width 73 height 8
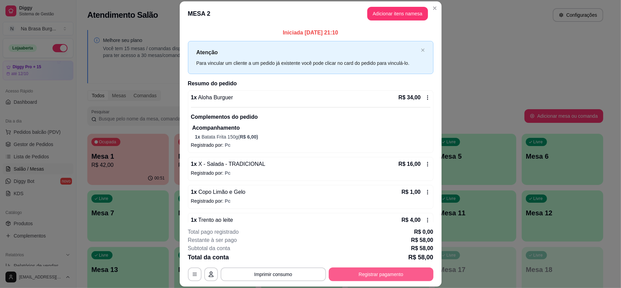
click at [382, 278] on button "Registrar pagamento" at bounding box center [381, 274] width 105 height 14
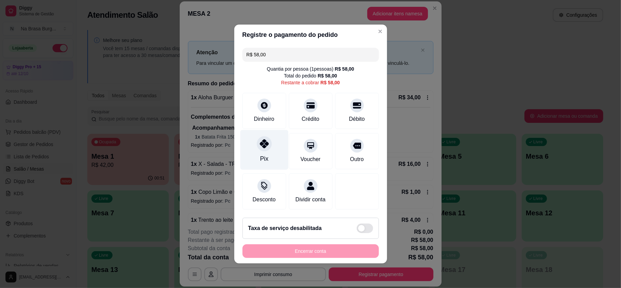
click at [258, 146] on div at bounding box center [264, 143] width 15 height 15
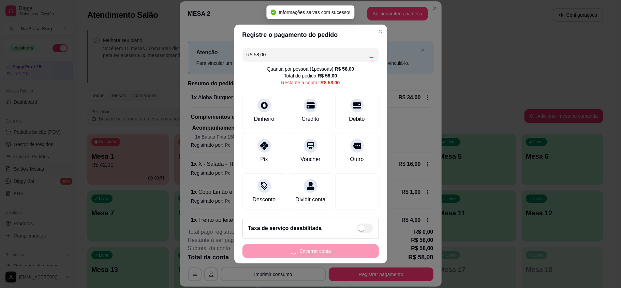
type input "R$ 0,00"
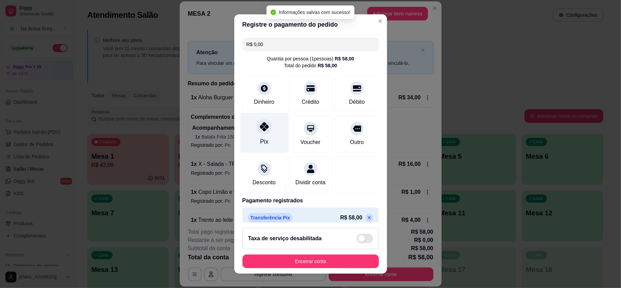
click at [263, 138] on div "Pix" at bounding box center [264, 133] width 48 height 40
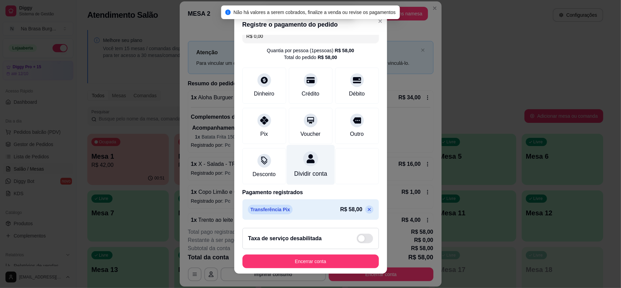
scroll to position [17, 0]
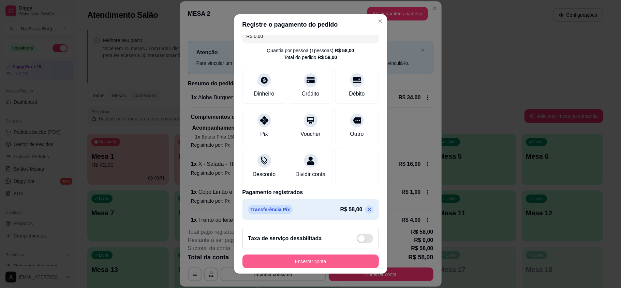
click at [312, 264] on button "Encerrar conta" at bounding box center [310, 261] width 136 height 14
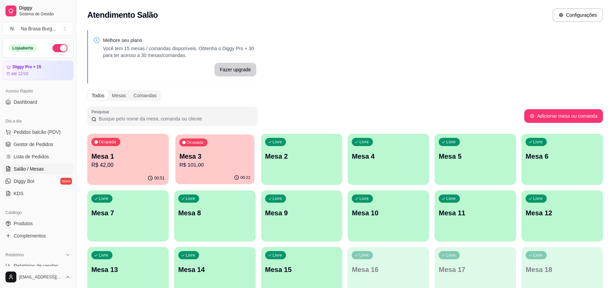
click at [199, 166] on p "R$ 101,00" at bounding box center [214, 165] width 71 height 8
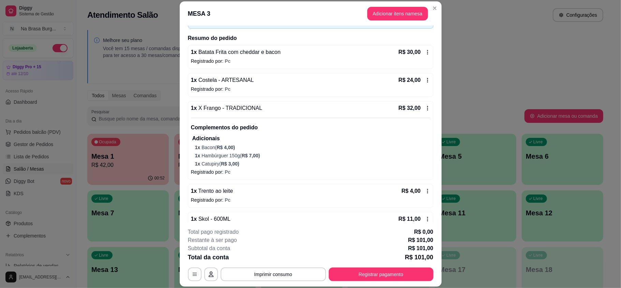
scroll to position [63, 0]
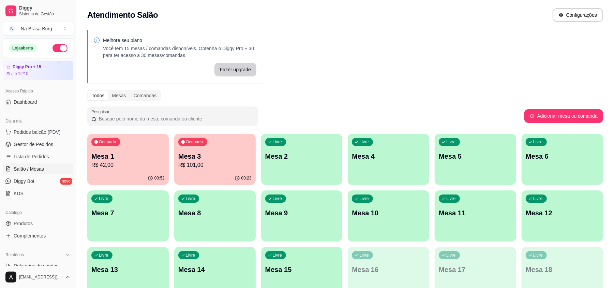
click at [214, 143] on div "Ocupada Mesa 3 R$ 101,00" at bounding box center [214, 153] width 81 height 38
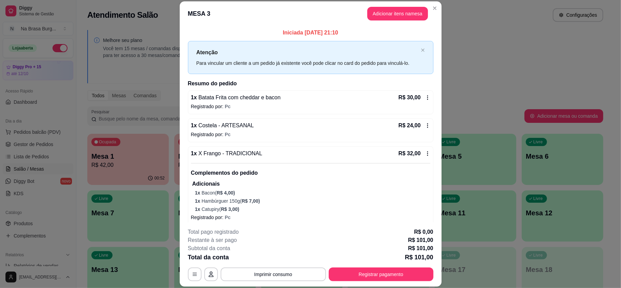
click at [387, 21] on header "MESA 3 Adicionar itens na mesa" at bounding box center [311, 13] width 262 height 25
click at [387, 20] on button "Adicionar itens na mesa" at bounding box center [397, 14] width 61 height 14
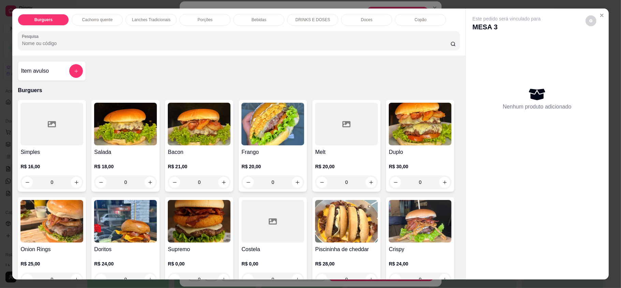
click at [256, 20] on p "Bebidas" at bounding box center [259, 19] width 15 height 5
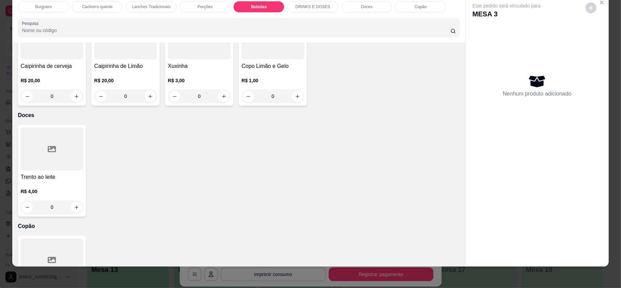
scroll to position [1054, 0]
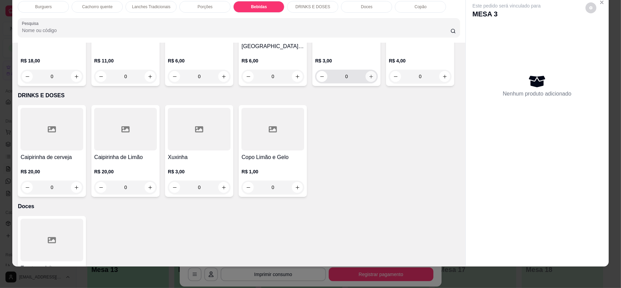
click at [365, 82] on button "increase-product-quantity" at bounding box center [370, 76] width 11 height 11
type input "1"
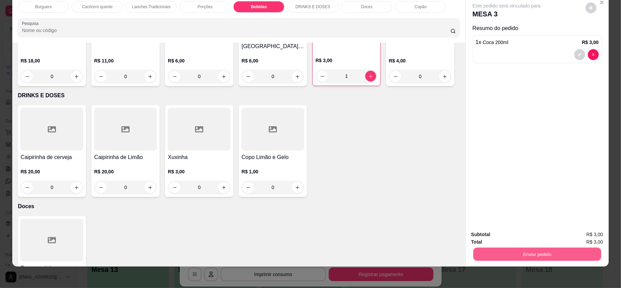
click at [557, 258] on button "Enviar pedido" at bounding box center [537, 253] width 128 height 13
click at [580, 236] on button "Enviar pedido" at bounding box center [584, 236] width 39 height 13
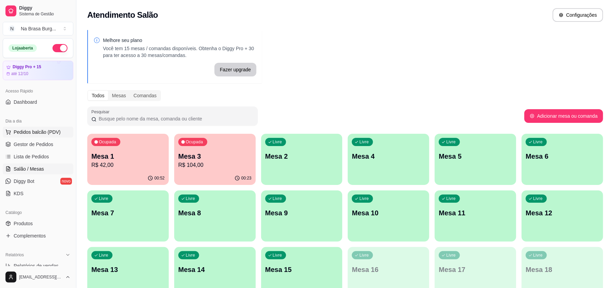
click at [42, 130] on span "Pedidos balcão (PDV)" at bounding box center [37, 132] width 47 height 7
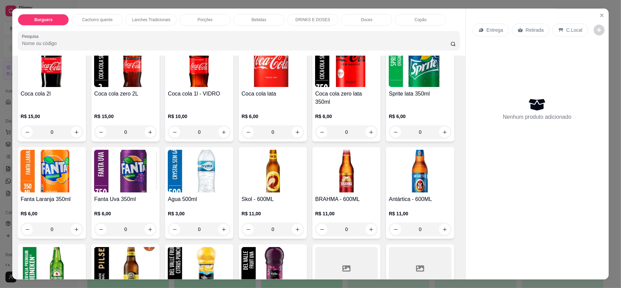
scroll to position [818, 0]
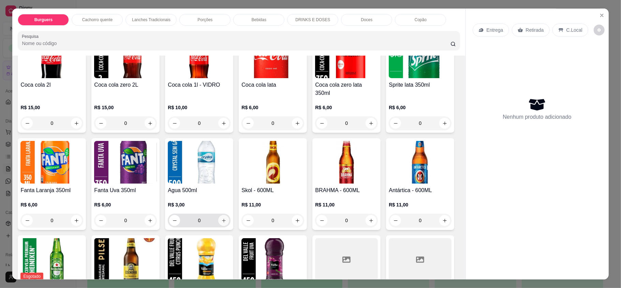
click at [229, 215] on button "increase-product-quantity" at bounding box center [223, 220] width 11 height 11
type input "1"
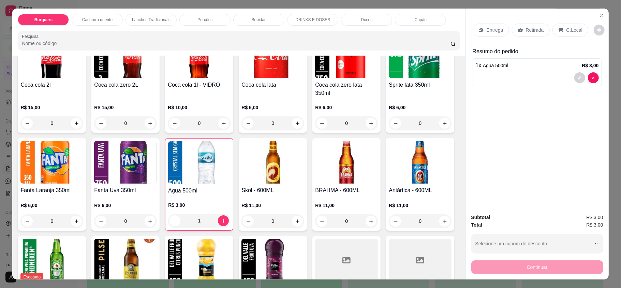
click at [520, 33] on div "Retirada" at bounding box center [531, 30] width 38 height 13
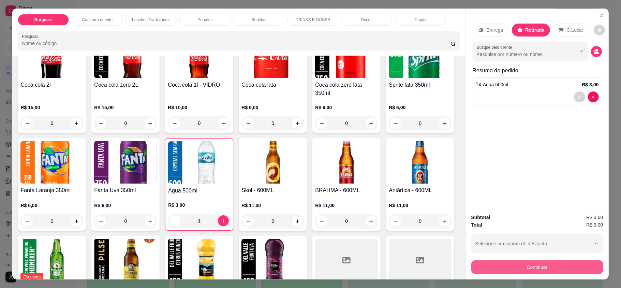
click at [549, 265] on button "Continuar" at bounding box center [537, 267] width 132 height 14
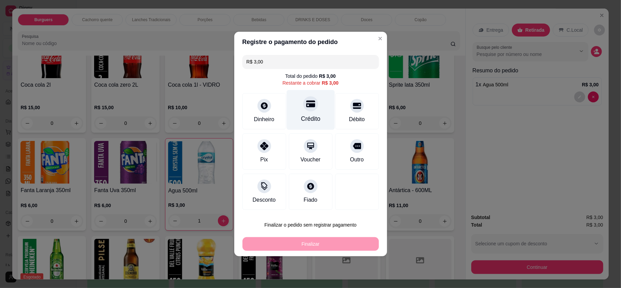
click at [315, 119] on div "Crédito" at bounding box center [310, 118] width 19 height 9
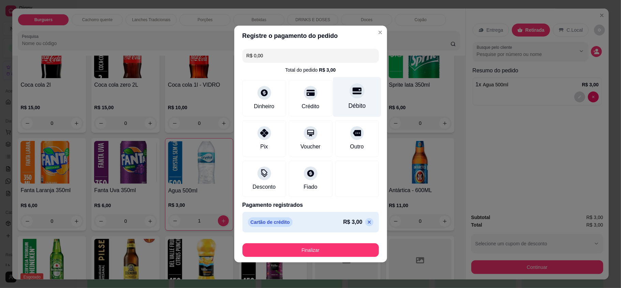
click at [338, 100] on div "Débito" at bounding box center [357, 97] width 48 height 40
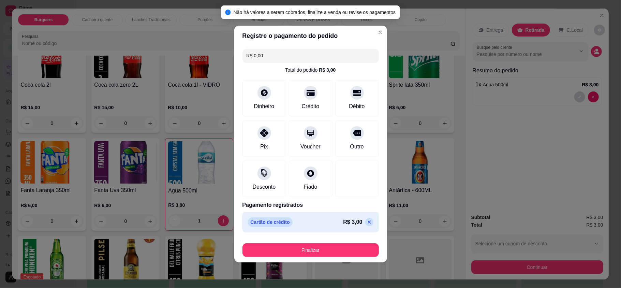
click at [366, 222] on icon at bounding box center [368, 221] width 5 height 5
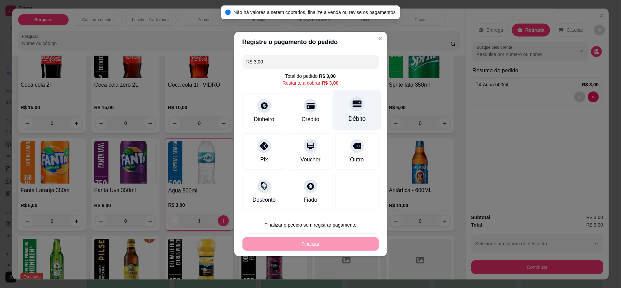
drag, startPoint x: 352, startPoint y: 102, endPoint x: 351, endPoint y: 115, distance: 13.0
click at [352, 101] on icon at bounding box center [356, 104] width 9 height 7
type input "R$ 0,00"
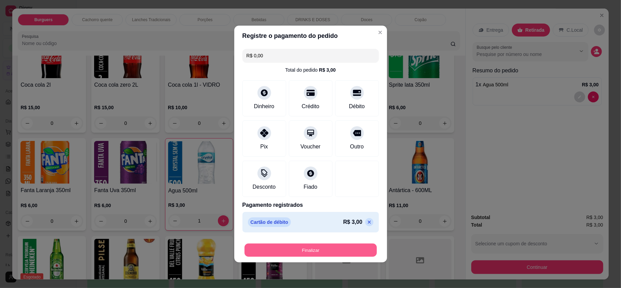
click at [318, 249] on button "Finalizar" at bounding box center [310, 249] width 132 height 13
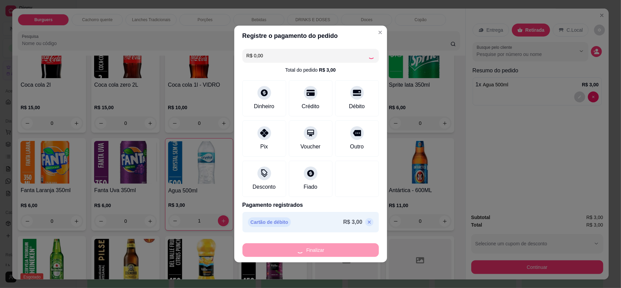
type input "0"
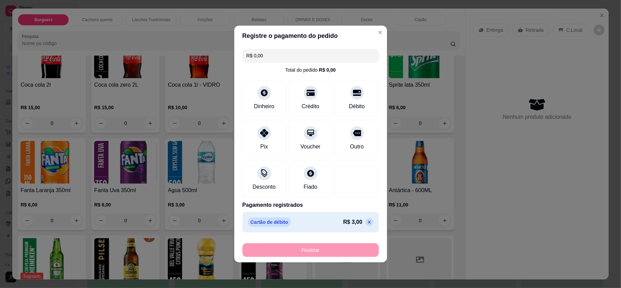
type input "-R$ 3,00"
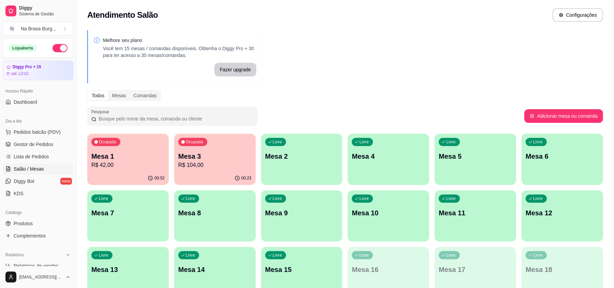
click at [119, 153] on p "Mesa 1" at bounding box center [127, 156] width 73 height 10
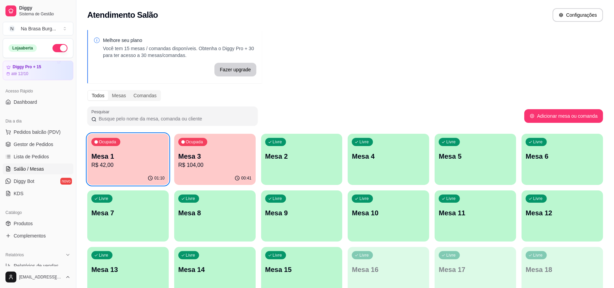
click at [265, 188] on div "Ocupada Mesa 1 R$ 42,00 01:10 Ocupada Mesa 3 R$ 104,00 00:41 Livre Mesa 2 Livre…" at bounding box center [345, 216] width 516 height 164
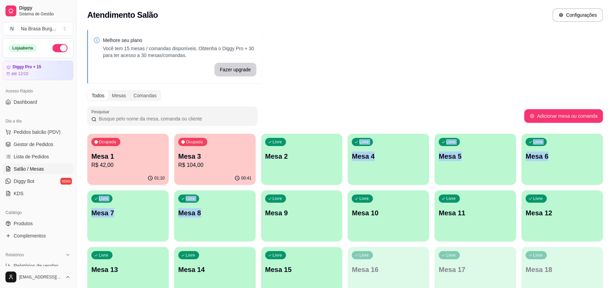
click at [234, 164] on p "R$ 104,00" at bounding box center [214, 165] width 73 height 8
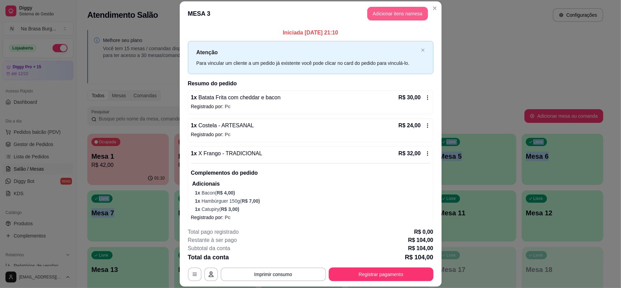
click at [407, 13] on button "Adicionar itens na mesa" at bounding box center [397, 14] width 61 height 14
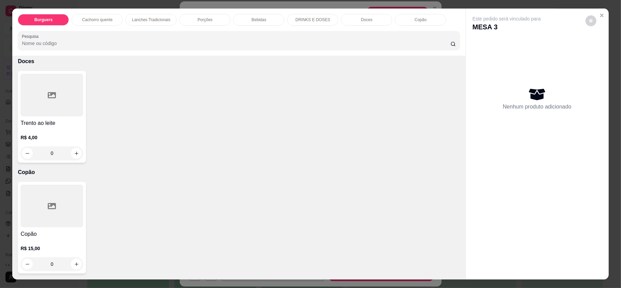
scroll to position [1293, 0]
click at [74, 156] on button "increase-product-quantity" at bounding box center [76, 153] width 11 height 11
type input "1"
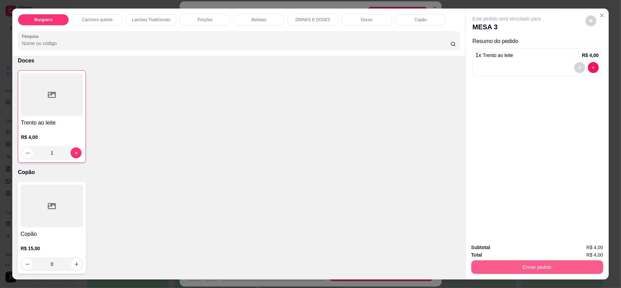
click at [477, 264] on button "Enviar pedido" at bounding box center [537, 267] width 132 height 14
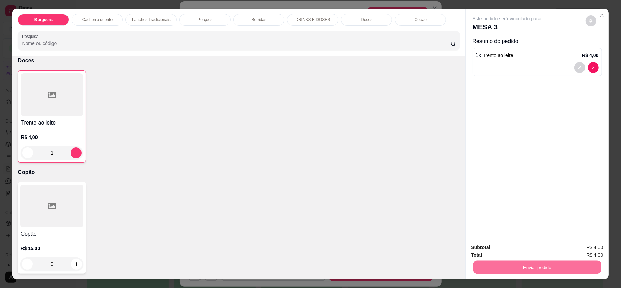
click at [577, 250] on button "Enviar pedido" at bounding box center [584, 249] width 39 height 13
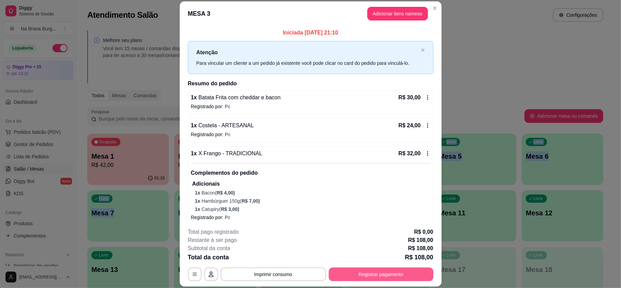
click at [410, 274] on button "Registrar pagamento" at bounding box center [381, 274] width 105 height 14
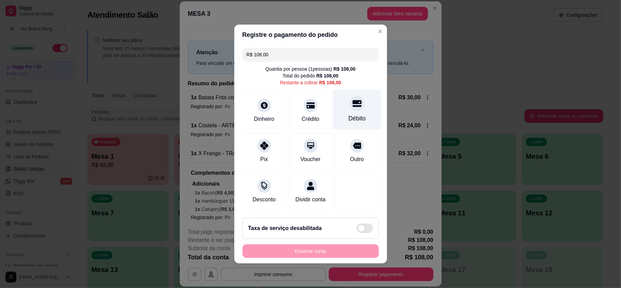
click at [343, 105] on div "Débito" at bounding box center [357, 110] width 48 height 40
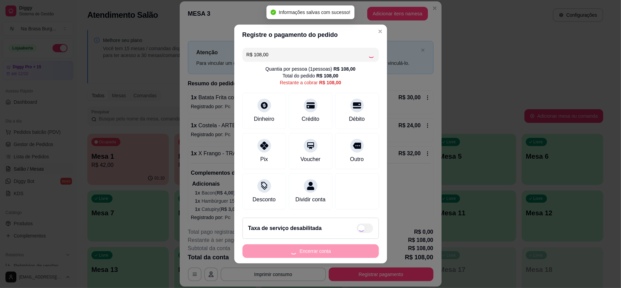
type input "R$ 0,00"
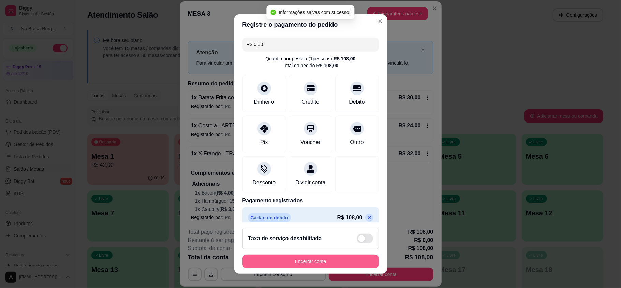
click at [311, 258] on button "Encerrar conta" at bounding box center [310, 261] width 136 height 14
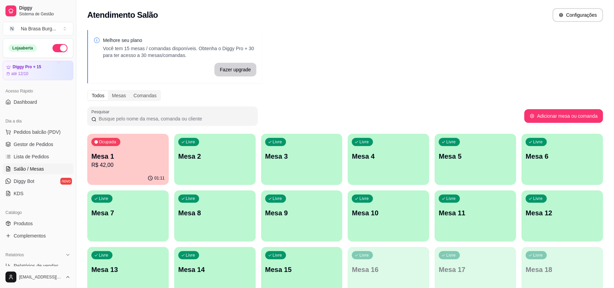
click at [106, 153] on p "Mesa 1" at bounding box center [127, 156] width 73 height 10
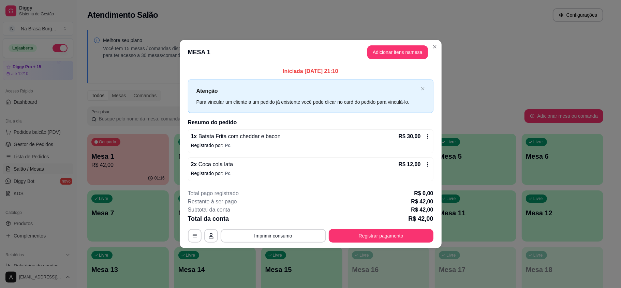
click at [366, 235] on button "Registrar pagamento" at bounding box center [381, 236] width 105 height 14
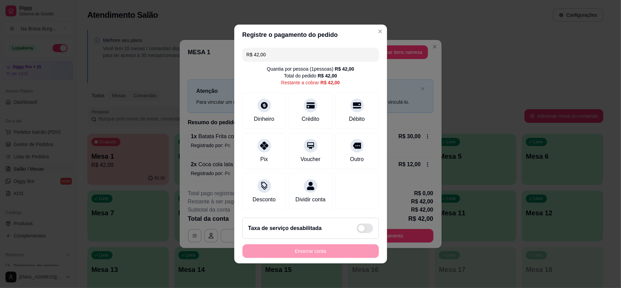
click at [310, 48] on input "R$ 42,00" at bounding box center [310, 55] width 128 height 14
click at [246, 99] on div "Dinheiro" at bounding box center [264, 110] width 48 height 40
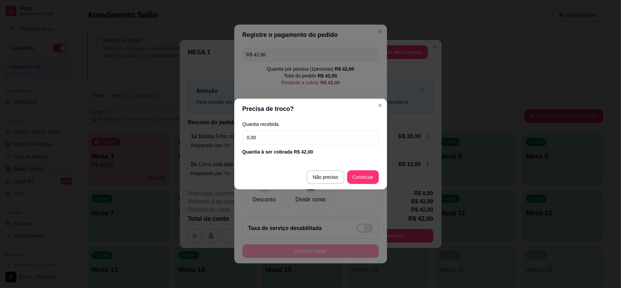
click at [310, 138] on input "0,00" at bounding box center [310, 138] width 136 height 14
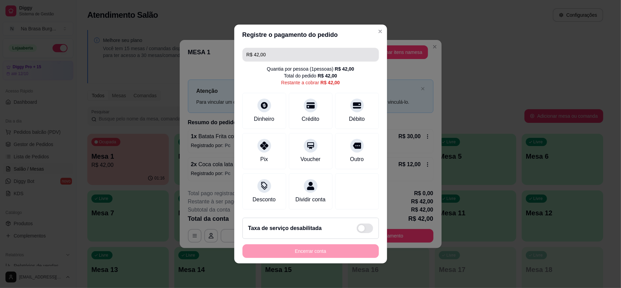
click at [317, 48] on input "R$ 42,00" at bounding box center [310, 55] width 128 height 14
type input "R$ 21,00"
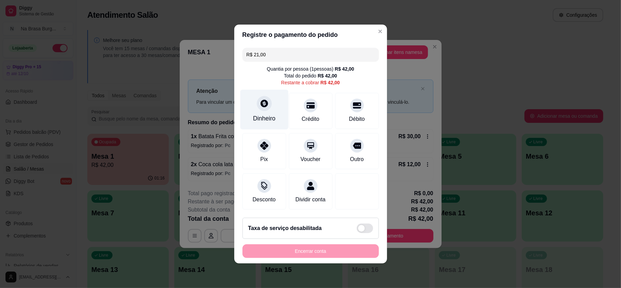
click at [260, 104] on div at bounding box center [264, 103] width 15 height 15
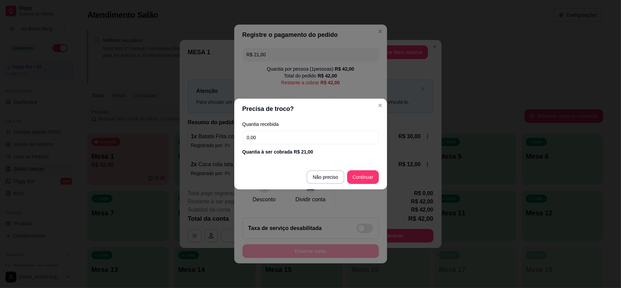
click at [285, 144] on input "0,00" at bounding box center [310, 138] width 136 height 14
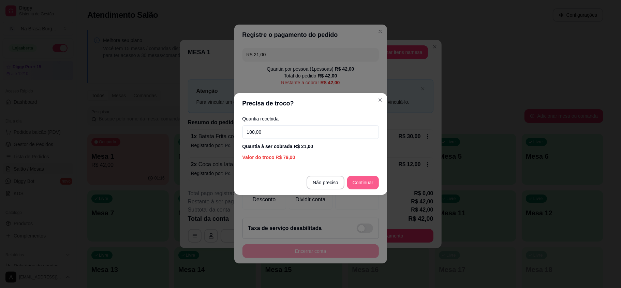
type input "100,00"
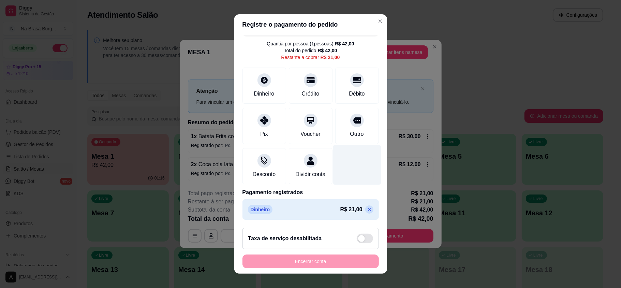
scroll to position [24, 0]
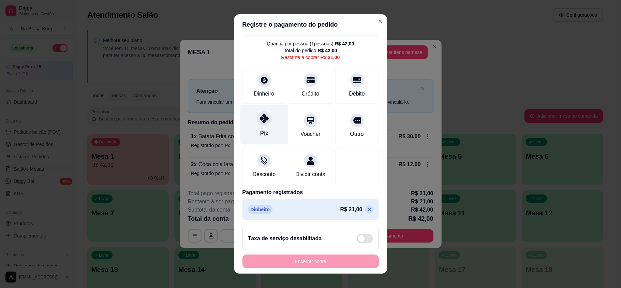
click at [273, 118] on div "Pix" at bounding box center [264, 125] width 48 height 40
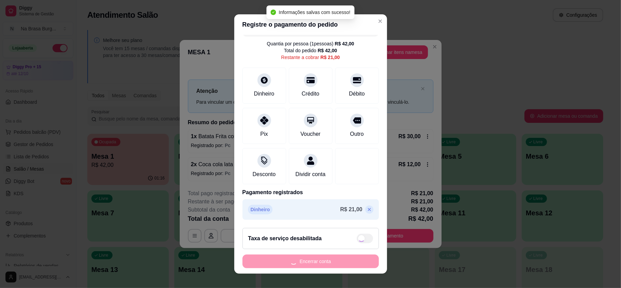
type input "R$ 0,00"
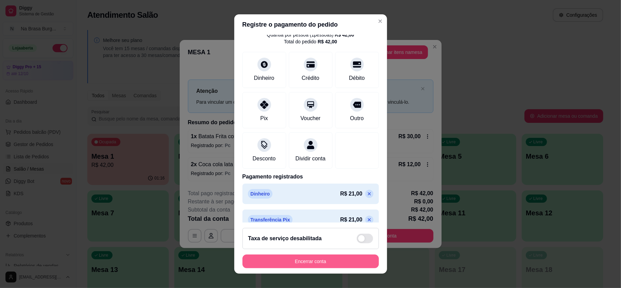
click at [327, 261] on button "Encerrar conta" at bounding box center [310, 261] width 136 height 14
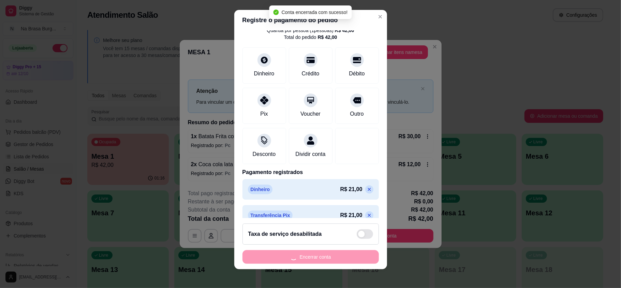
scroll to position [0, 0]
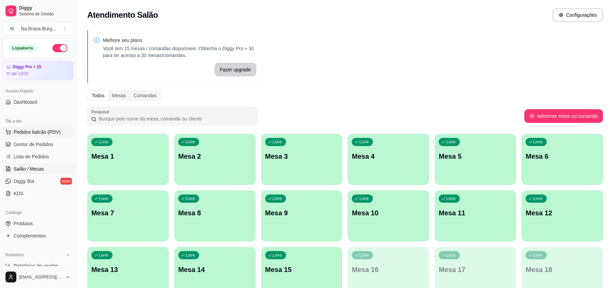
click at [24, 130] on span "Pedidos balcão (PDV)" at bounding box center [37, 132] width 47 height 7
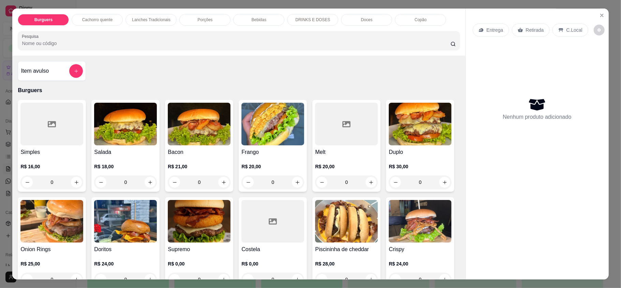
click at [252, 17] on p "Bebidas" at bounding box center [259, 19] width 15 height 5
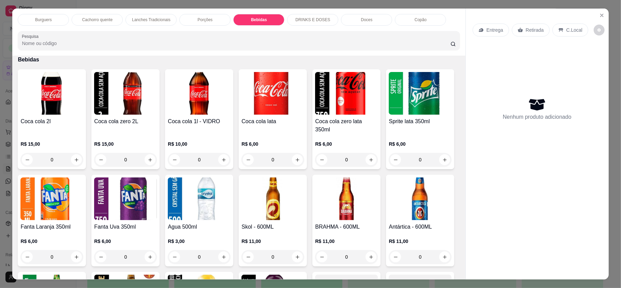
scroll to position [13, 0]
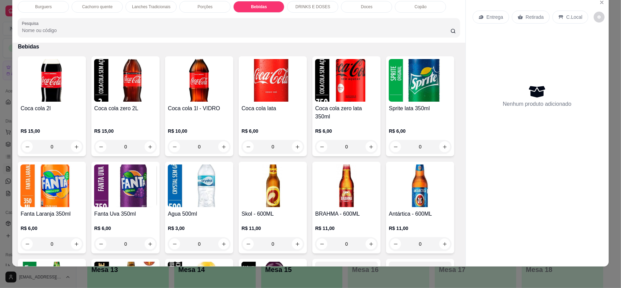
click at [50, 105] on h4 "Coca cola 2l" at bounding box center [51, 108] width 63 height 8
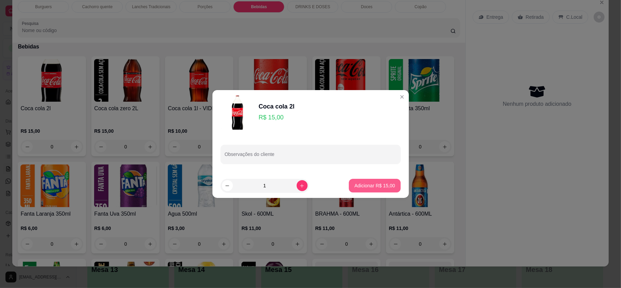
click at [359, 190] on button "Adicionar R$ 15,00" at bounding box center [374, 186] width 51 height 14
type input "1"
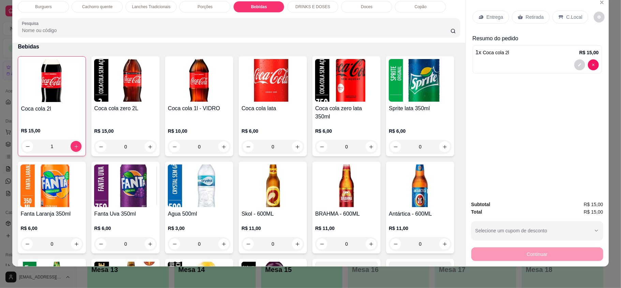
click at [535, 17] on p "Retirada" at bounding box center [535, 17] width 18 height 7
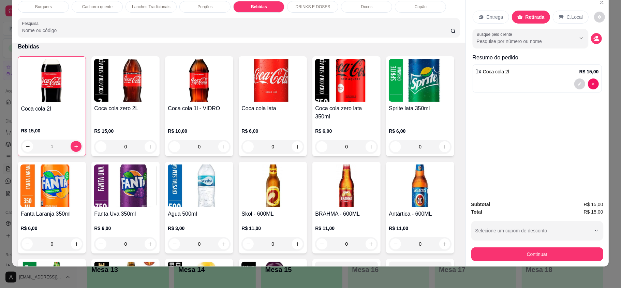
click at [532, 243] on div "Subtotal R$ 15,00 Total R$ 15,00 Selecione um cupom de desconto CLIENTEVIP Sele…" at bounding box center [537, 230] width 132 height 60
click at [530, 254] on button "Continuar" at bounding box center [537, 254] width 132 height 14
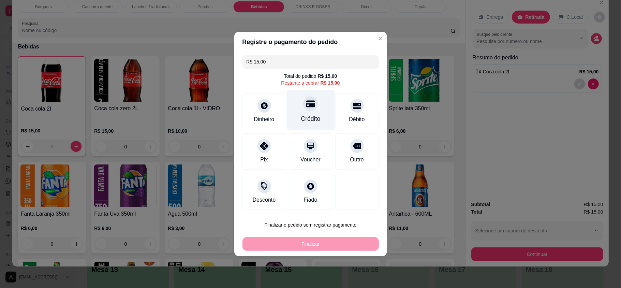
click at [322, 103] on div "Crédito" at bounding box center [310, 110] width 48 height 40
type input "R$ 0,00"
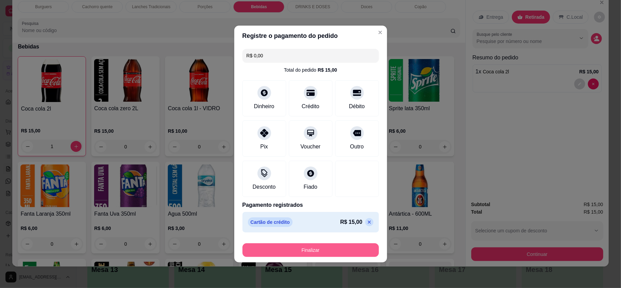
click at [330, 246] on button "Finalizar" at bounding box center [310, 250] width 136 height 14
